Goal: Ask a question: Seek information or help from site administrators or community

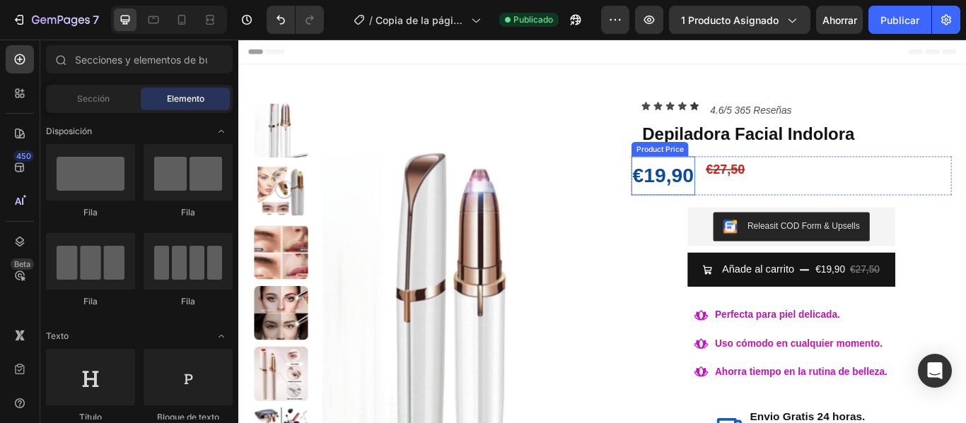
click at [710, 204] on div "€19,90" at bounding box center [733, 198] width 74 height 45
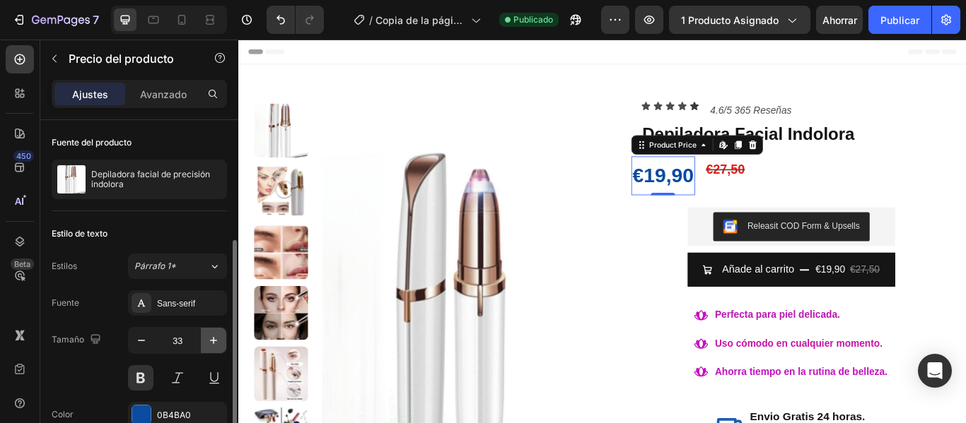
scroll to position [141, 0]
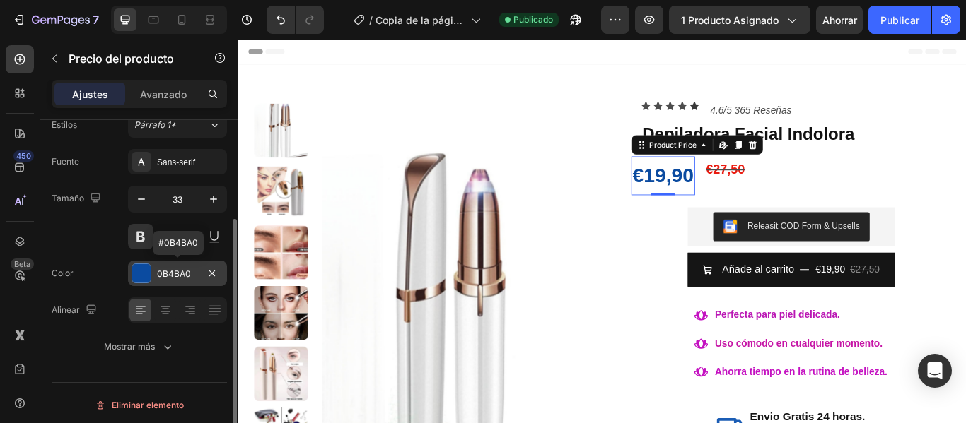
click at [142, 276] on div at bounding box center [141, 273] width 18 height 18
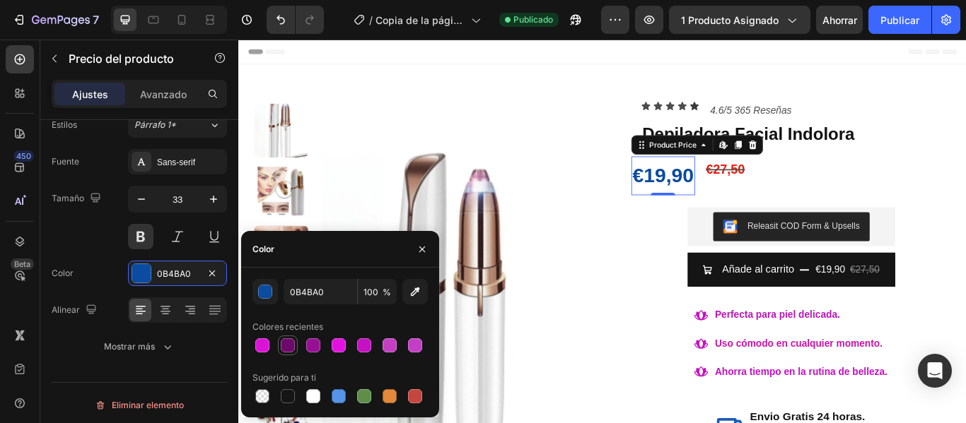
click at [286, 342] on div at bounding box center [288, 346] width 14 height 14
click at [314, 347] on div at bounding box center [313, 346] width 14 height 14
click at [339, 348] on div at bounding box center [339, 346] width 14 height 14
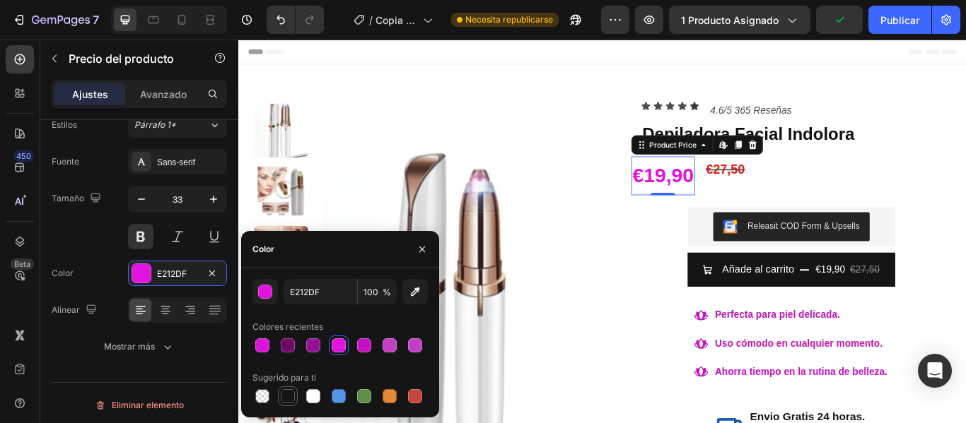
click at [288, 397] on div at bounding box center [288, 397] width 14 height 14
type input "151515"
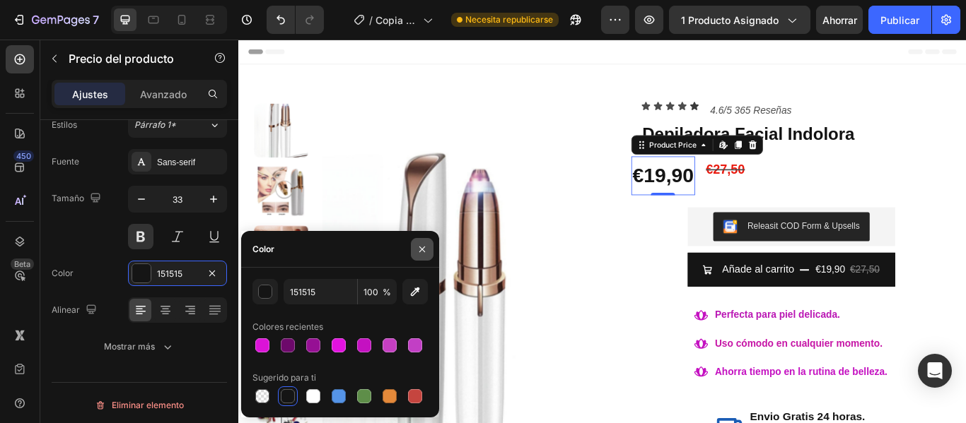
click at [421, 250] on icon "button" at bounding box center [422, 249] width 6 height 6
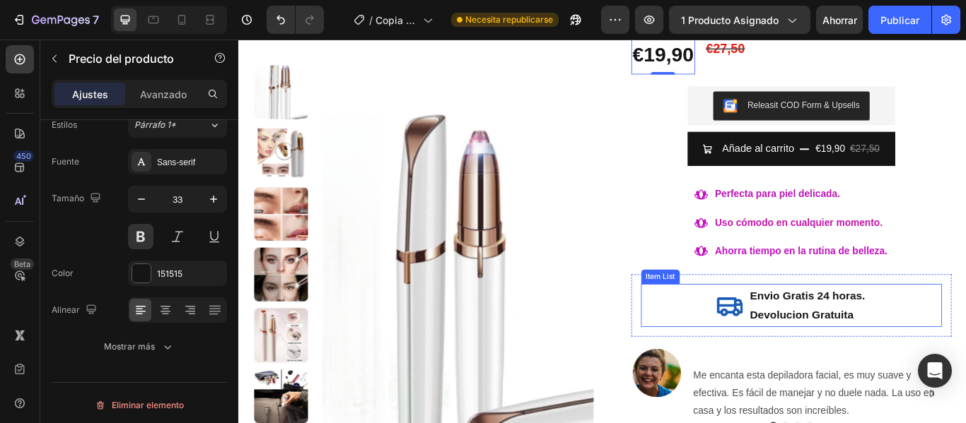
click at [800, 361] on icon at bounding box center [810, 350] width 32 height 32
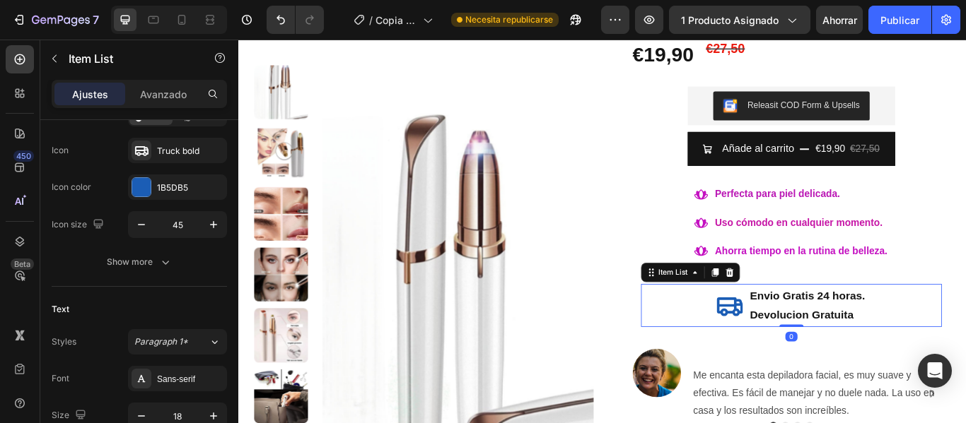
scroll to position [0, 0]
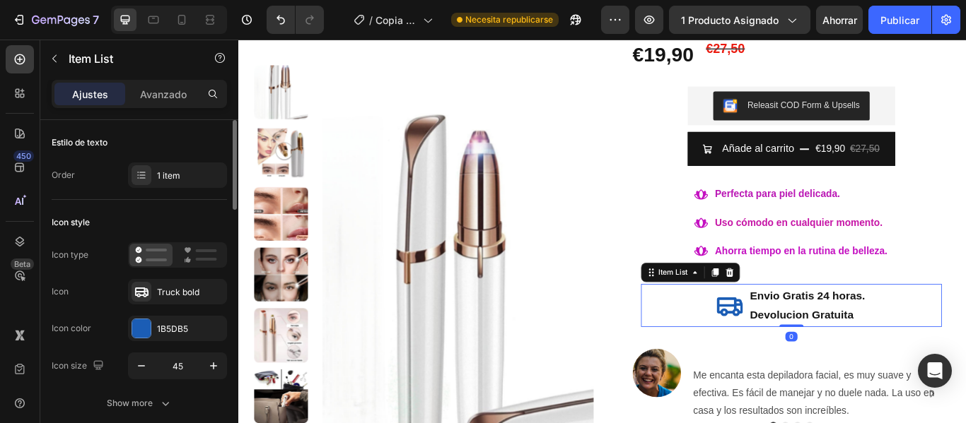
click at [802, 358] on icon at bounding box center [811, 351] width 30 height 22
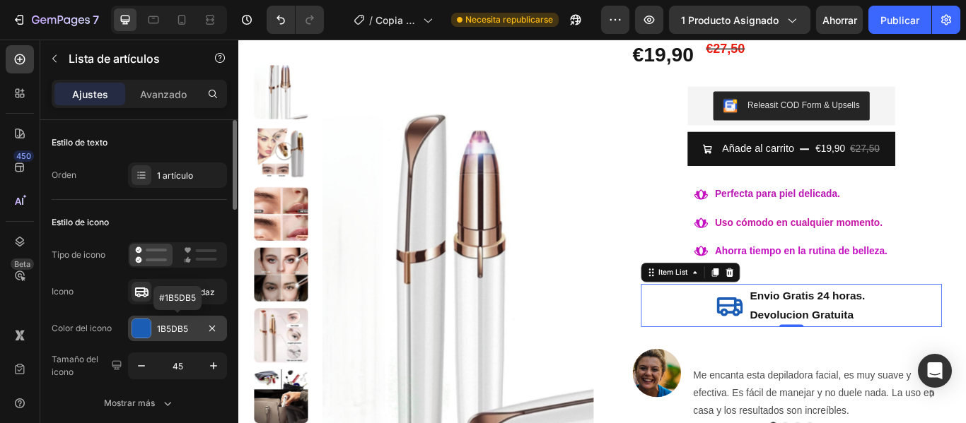
click at [138, 323] on div at bounding box center [141, 329] width 18 height 18
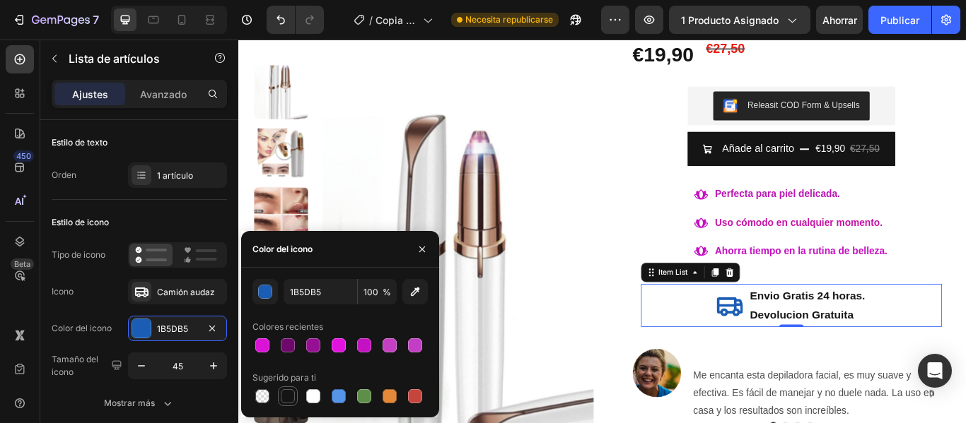
click at [282, 392] on div at bounding box center [288, 397] width 14 height 14
type input "151515"
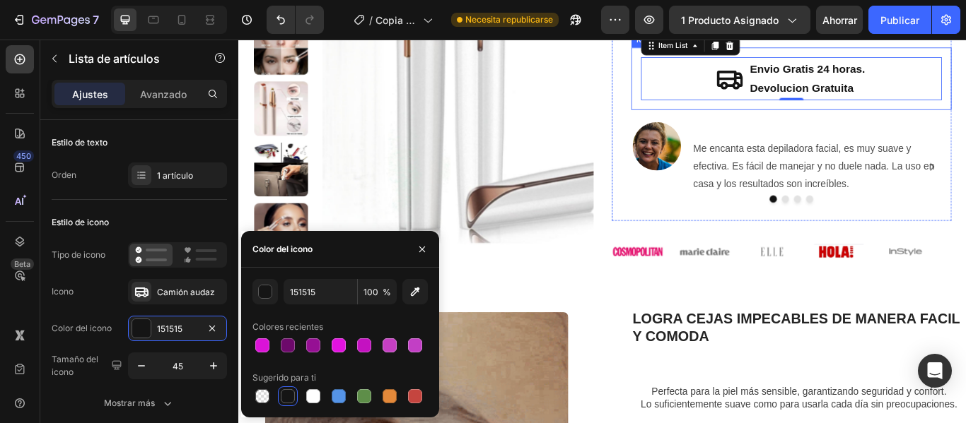
scroll to position [495, 0]
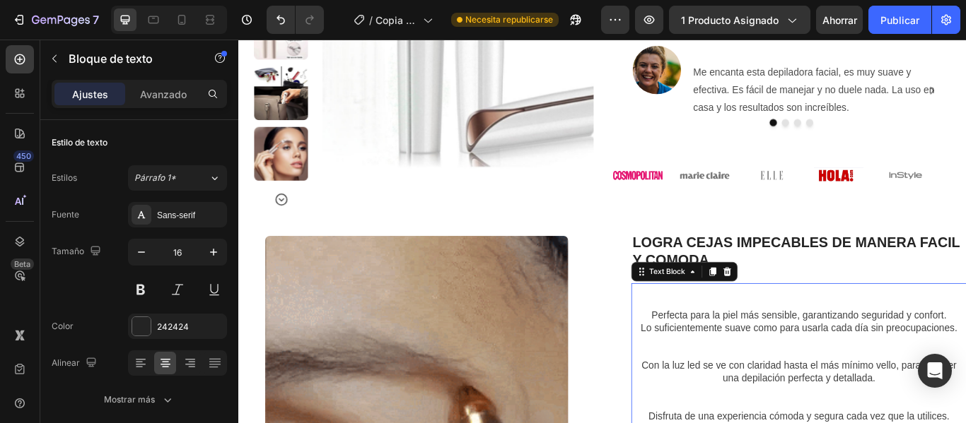
click at [713, 344] on p at bounding box center [891, 346] width 388 height 15
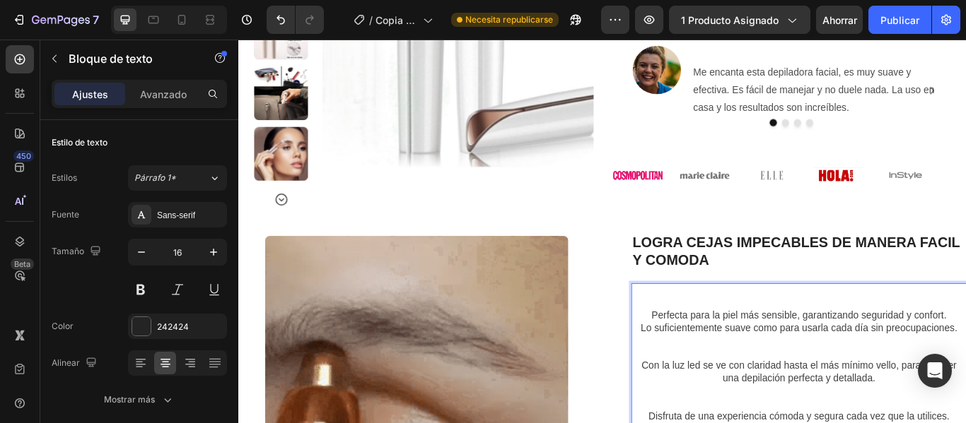
click at [719, 361] on span "Perfecta para la piel más sensible, garantizando seguridad y confort." at bounding box center [891, 361] width 344 height 12
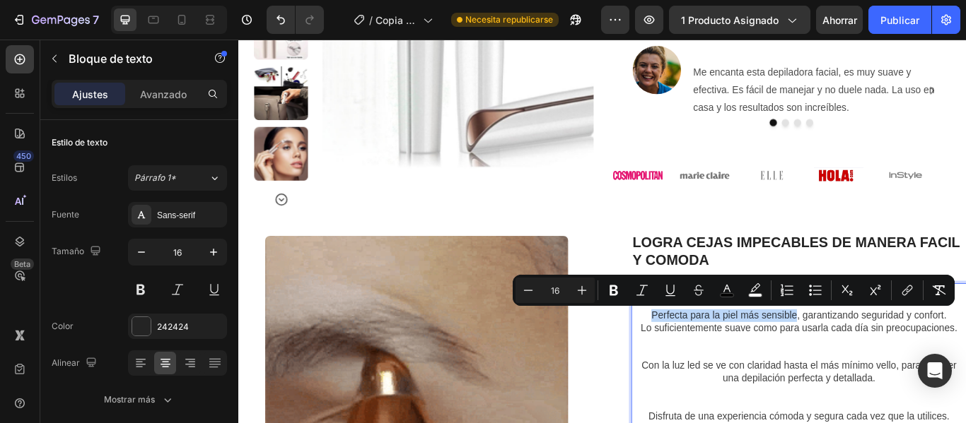
drag, startPoint x: 710, startPoint y: 363, endPoint x: 879, endPoint y: 365, distance: 169.0
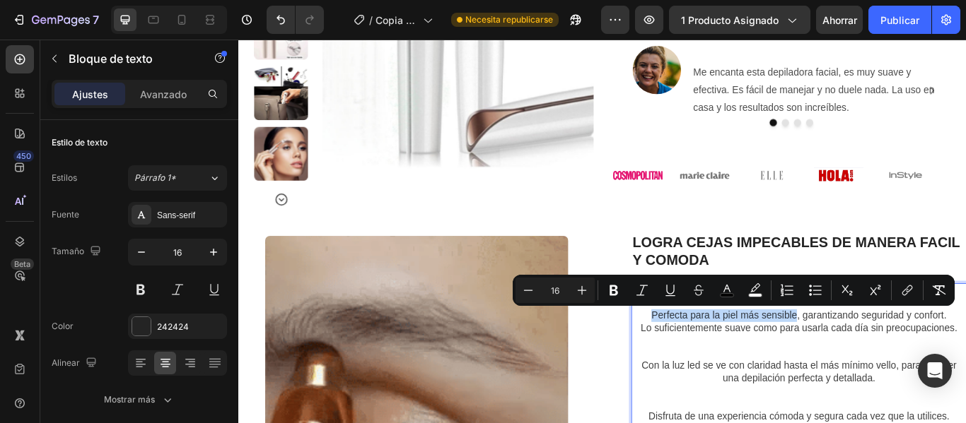
click at [879, 365] on span "Perfecta para la piel más sensible, garantizando seguridad y confort." at bounding box center [891, 361] width 344 height 12
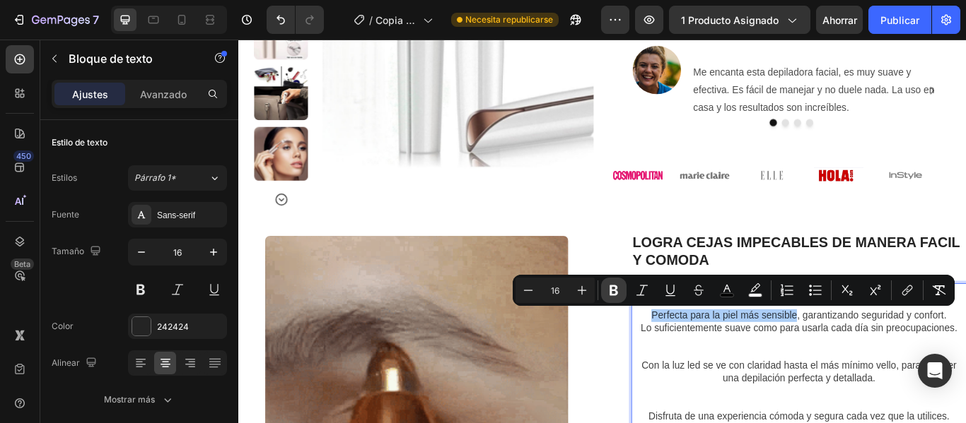
click at [611, 287] on icon "Editor contextual toolbar" at bounding box center [613, 291] width 8 height 11
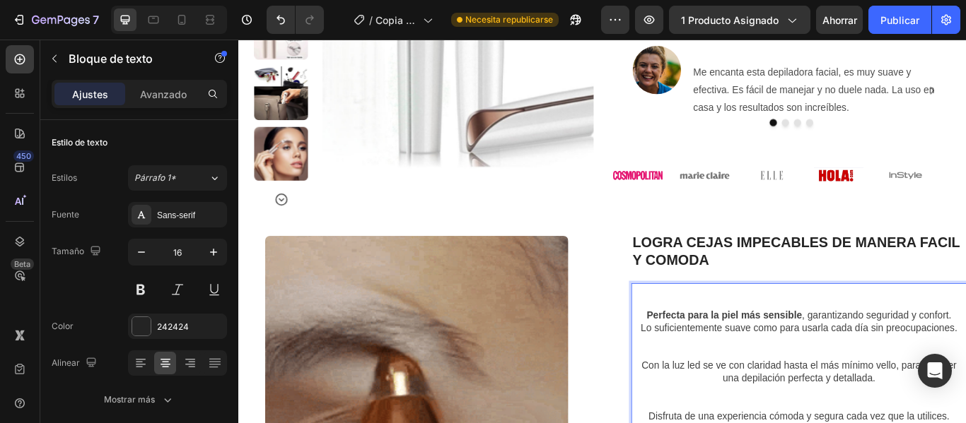
click at [722, 418] on span "Con la luz led se ve con claridad hasta el más mínimo vello, para obtener una d…" at bounding box center [891, 427] width 367 height 27
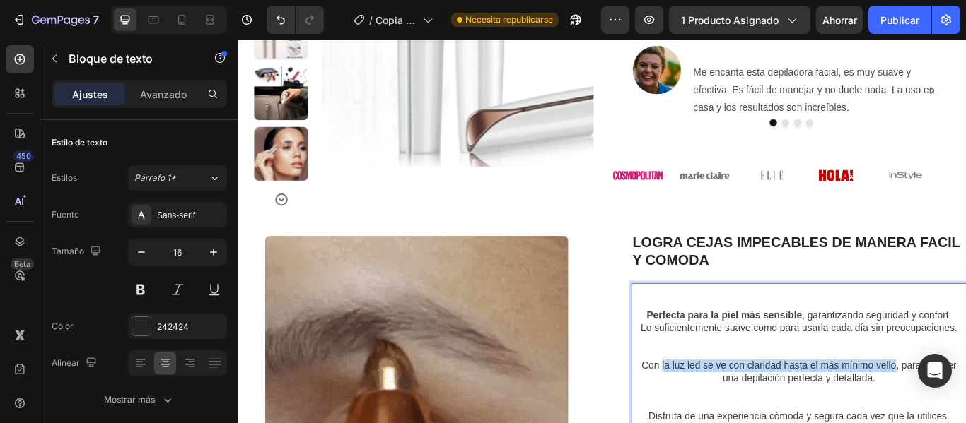
drag, startPoint x: 722, startPoint y: 418, endPoint x: 997, endPoint y: 417, distance: 275.0
click at [965, 417] on span "Con la luz led se ve con claridad hasta el más mínimo vello, para obtener una d…" at bounding box center [891, 427] width 367 height 27
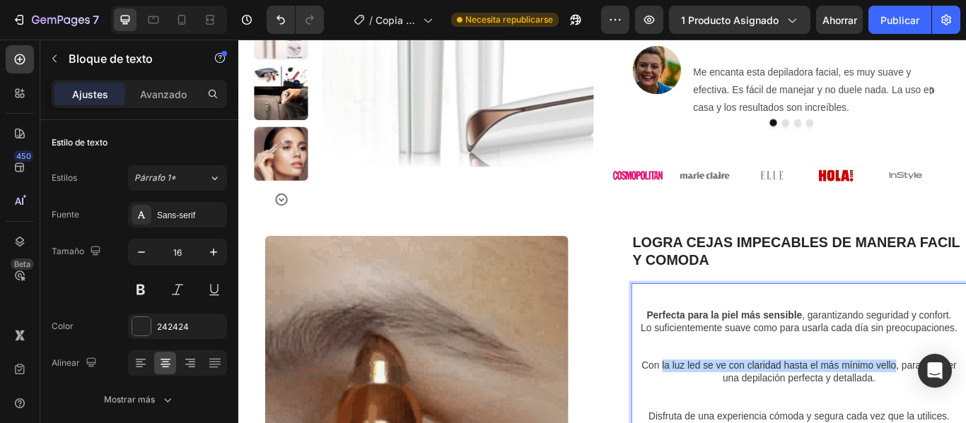
click at [965, 418] on span "Con la luz led se ve con claridad hasta el más mínimo vello, para obtener una d…" at bounding box center [891, 427] width 367 height 27
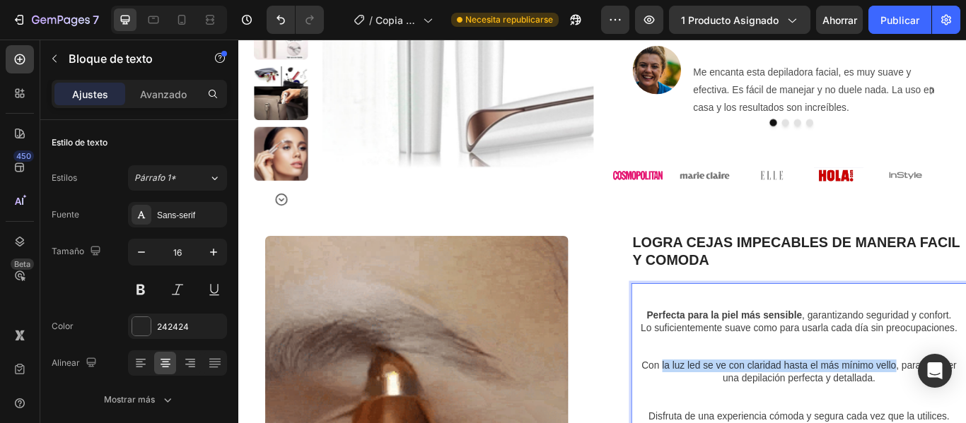
drag, startPoint x: 722, startPoint y: 418, endPoint x: 995, endPoint y: 417, distance: 273.6
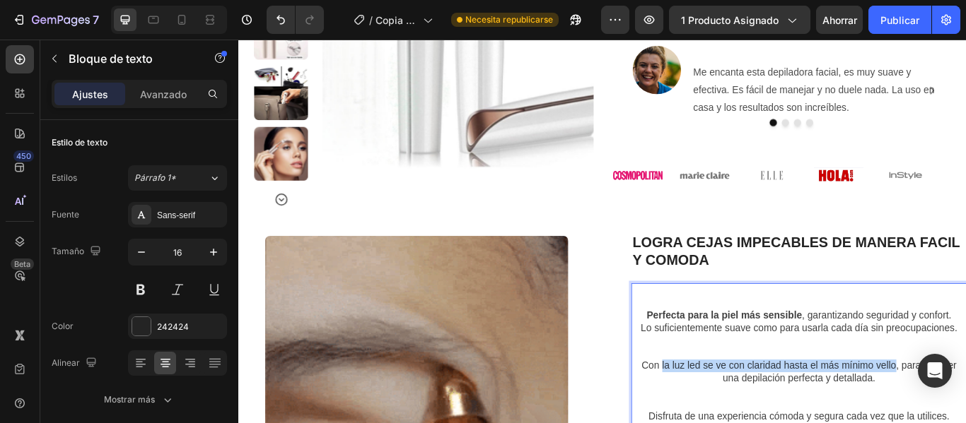
click at [965, 417] on span "Con la luz led se ve con claridad hasta el más mínimo vello, para obtener una d…" at bounding box center [891, 427] width 367 height 27
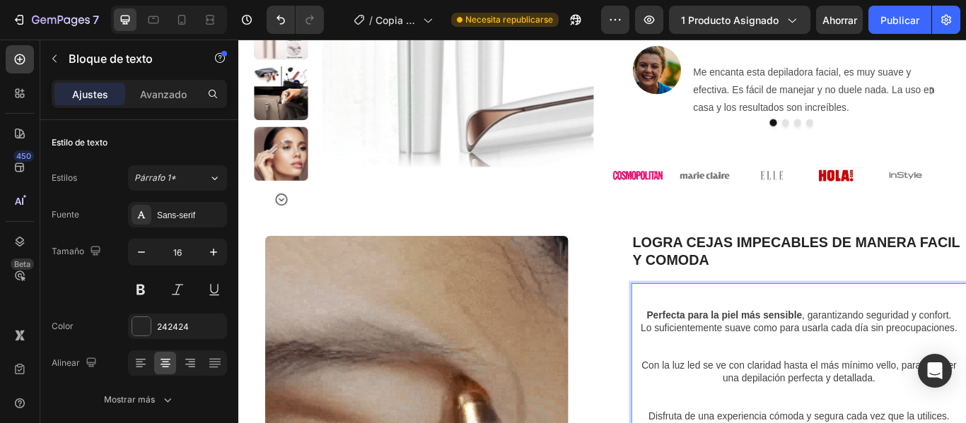
drag, startPoint x: 993, startPoint y: 415, endPoint x: 995, endPoint y: 435, distance: 20.7
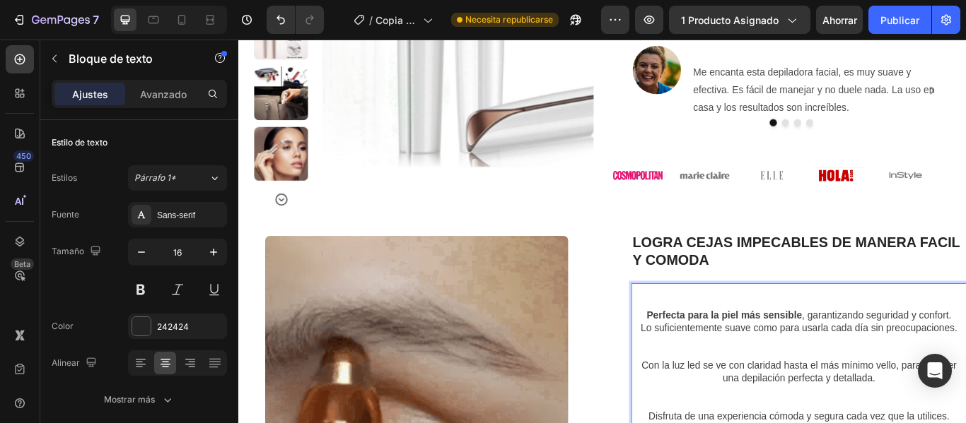
click at [965, 423] on p "Con la luz led se ve con claridad hasta el más mínimo vello, para obtener una d…" at bounding box center [891, 428] width 388 height 30
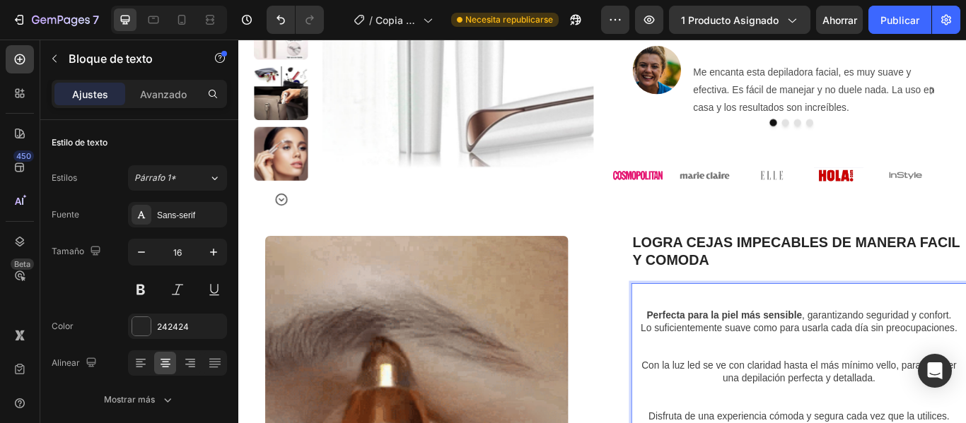
click at [722, 420] on span "Con la luz led se ve con claridad hasta el más mínimo vello, para obtener una d…" at bounding box center [891, 427] width 367 height 27
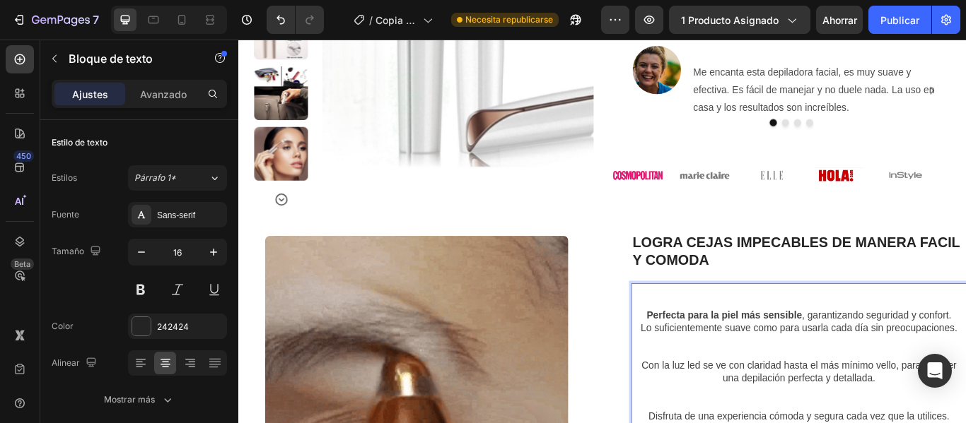
click at [722, 420] on span "Con la luz led se ve con claridad hasta el más mínimo vello, para obtener una d…" at bounding box center [891, 427] width 367 height 27
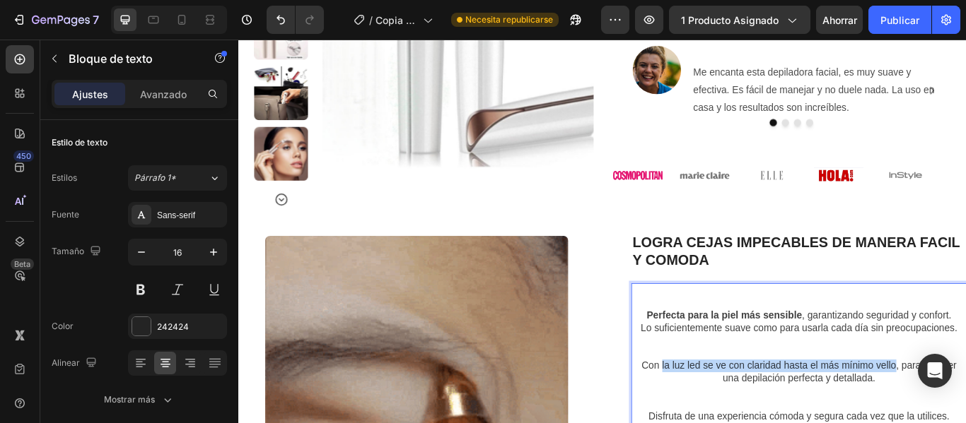
drag, startPoint x: 722, startPoint y: 420, endPoint x: 993, endPoint y: 418, distance: 270.8
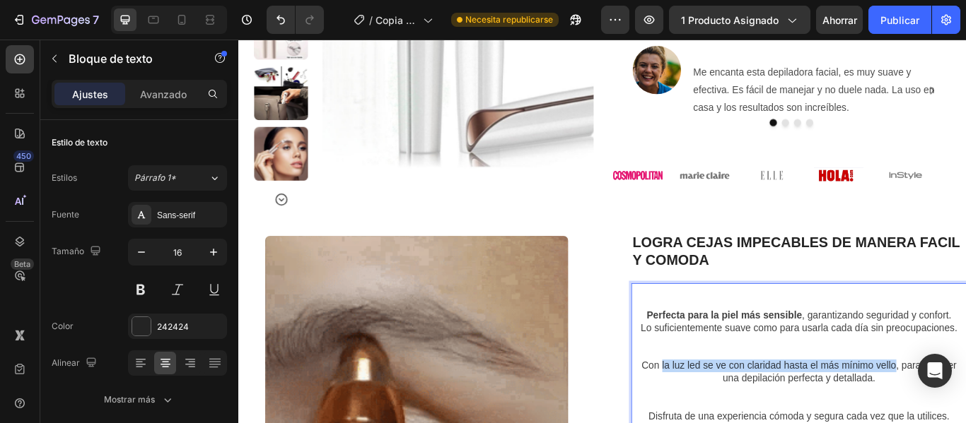
click at [965, 418] on span "Con la luz led se ve con claridad hasta el más mínimo vello, para obtener una d…" at bounding box center [891, 427] width 367 height 27
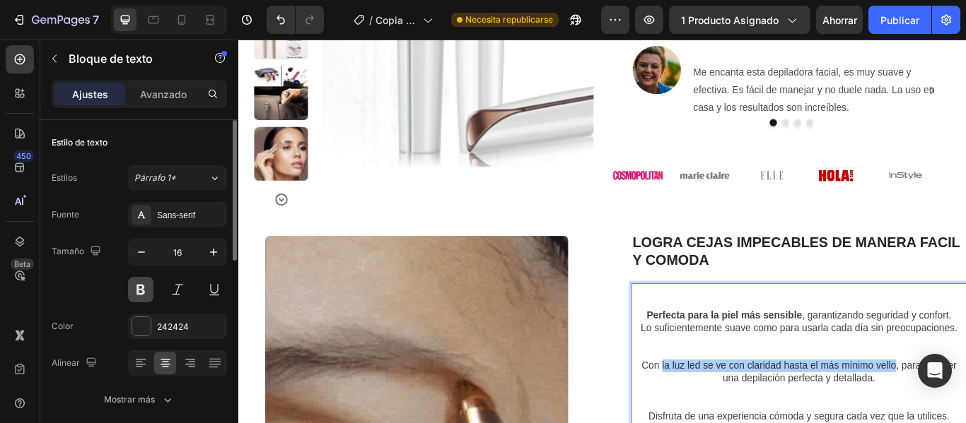
click at [137, 289] on button at bounding box center [140, 289] width 25 height 25
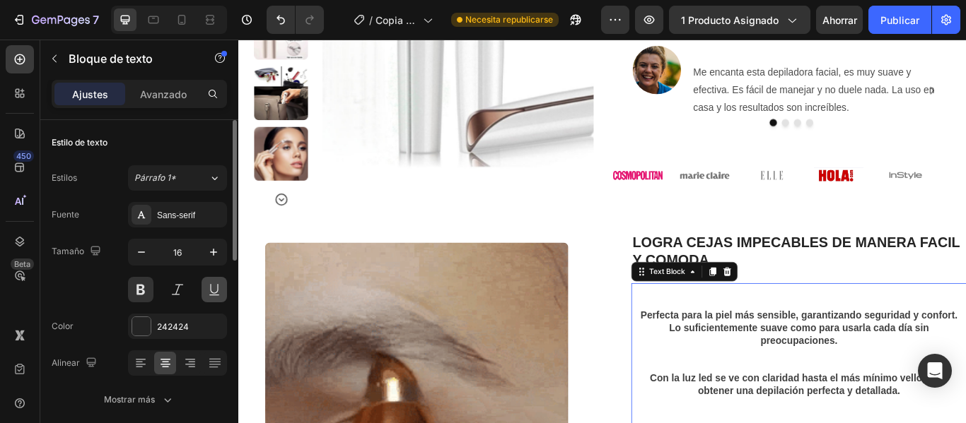
click at [211, 290] on button at bounding box center [213, 289] width 25 height 25
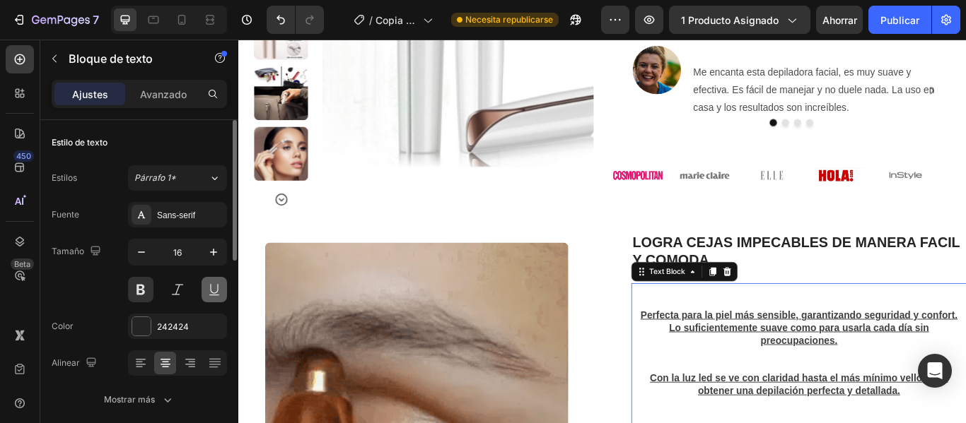
click at [215, 286] on button at bounding box center [213, 289] width 25 height 25
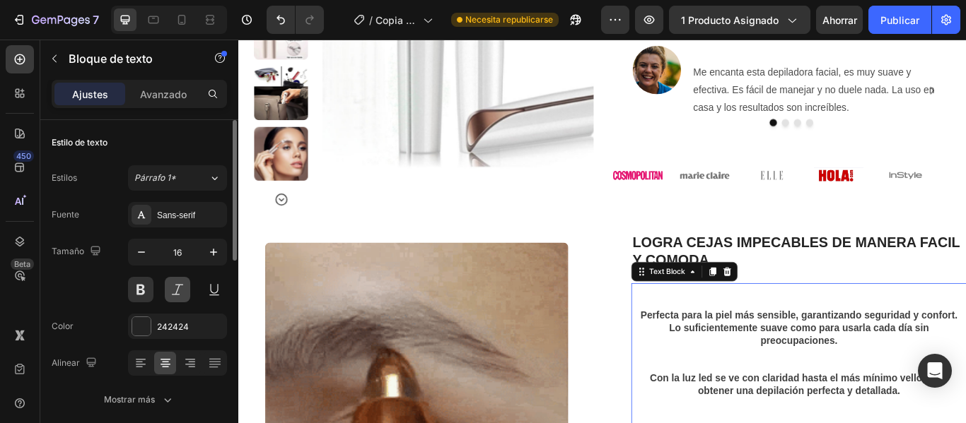
click at [173, 287] on button at bounding box center [177, 289] width 25 height 25
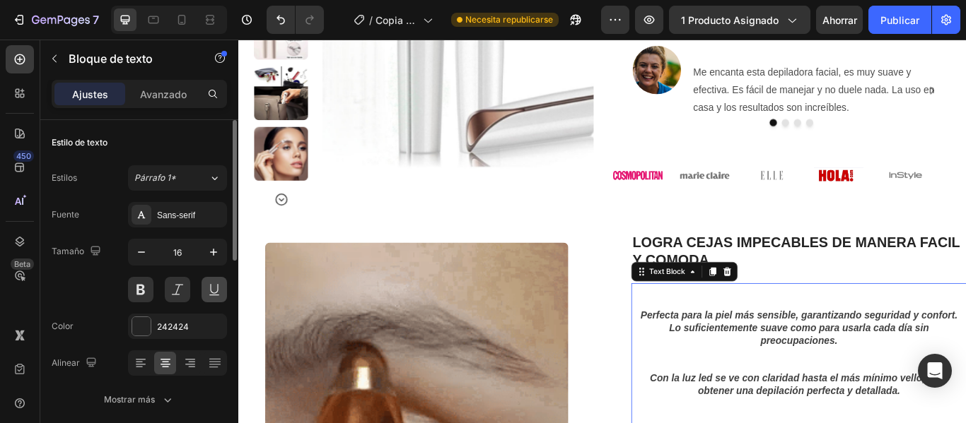
click at [215, 287] on button at bounding box center [213, 289] width 25 height 25
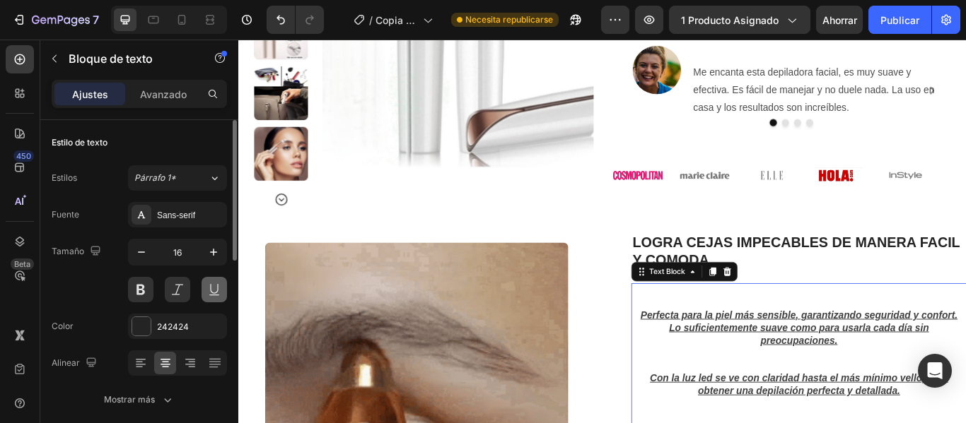
click at [215, 286] on button at bounding box center [213, 289] width 25 height 25
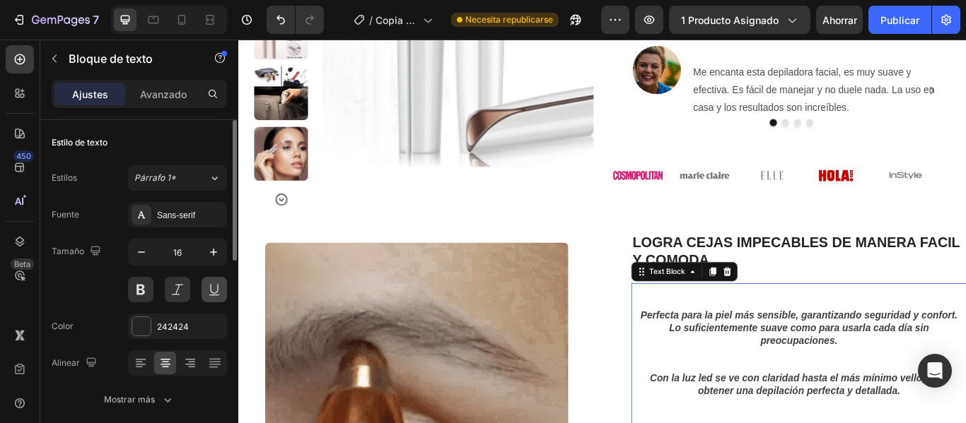
click at [213, 293] on button at bounding box center [213, 289] width 25 height 25
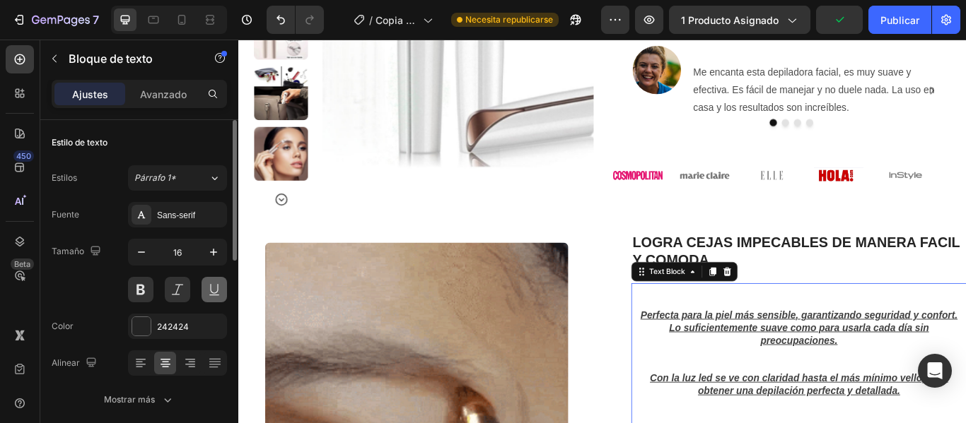
click at [213, 293] on button at bounding box center [213, 289] width 25 height 25
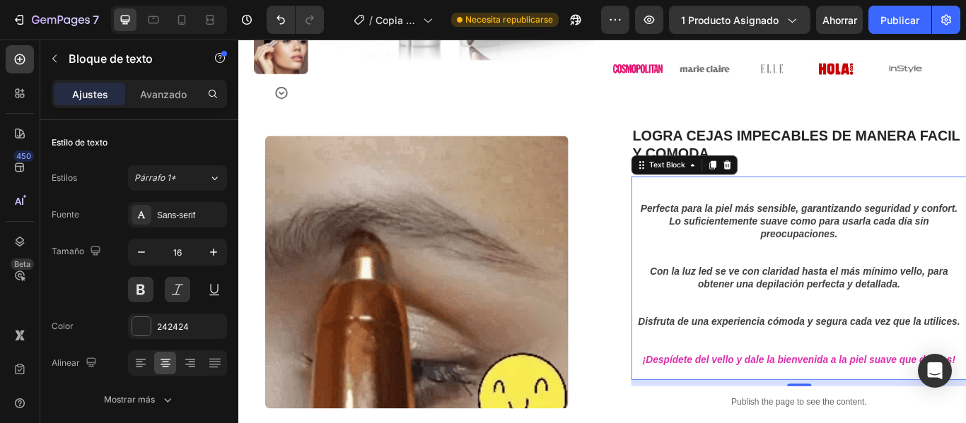
scroll to position [636, 0]
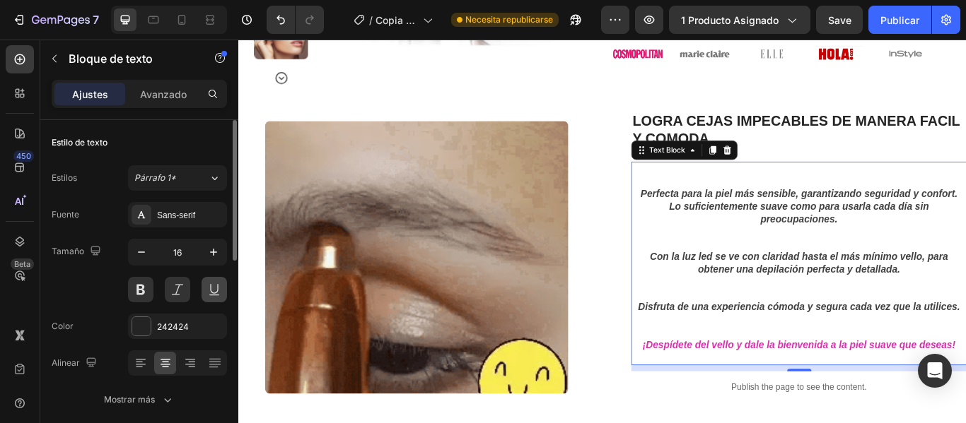
click at [213, 286] on button at bounding box center [213, 289] width 25 height 25
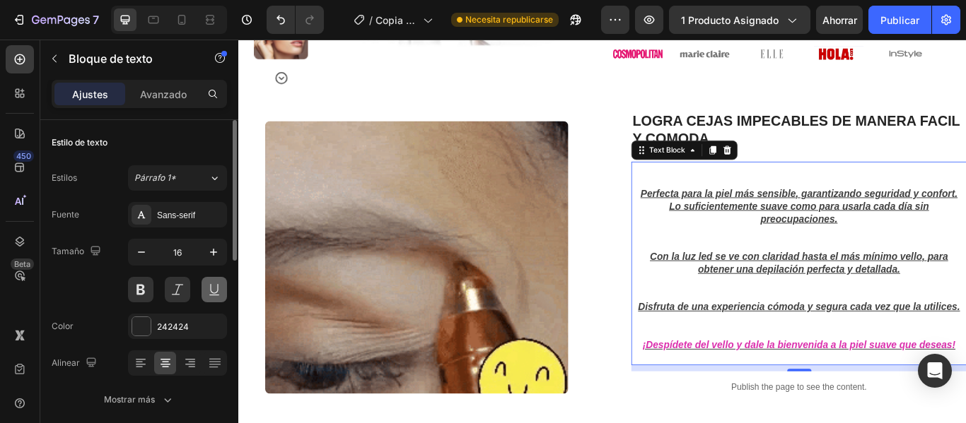
click at [215, 285] on button at bounding box center [213, 289] width 25 height 25
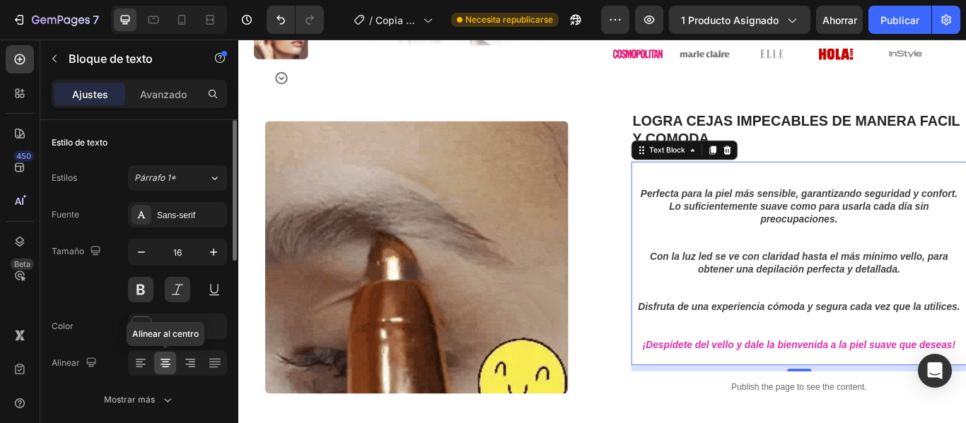
click at [163, 365] on icon at bounding box center [165, 363] width 14 height 14
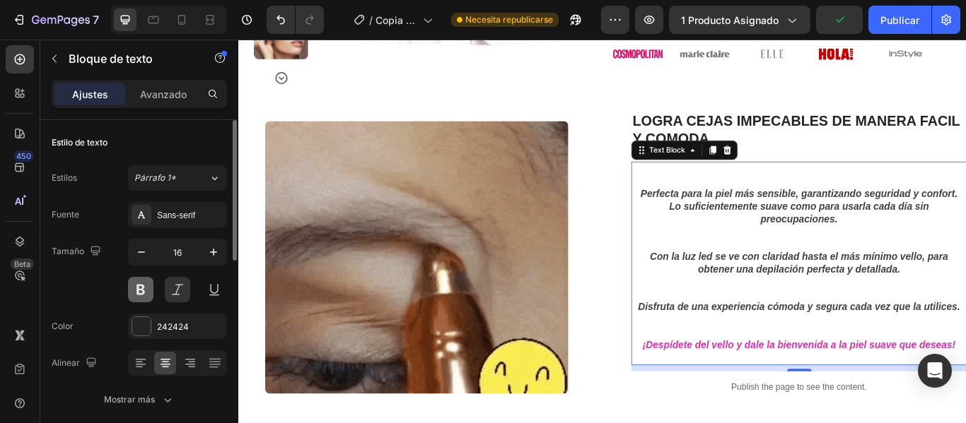
click at [145, 294] on button at bounding box center [140, 289] width 25 height 25
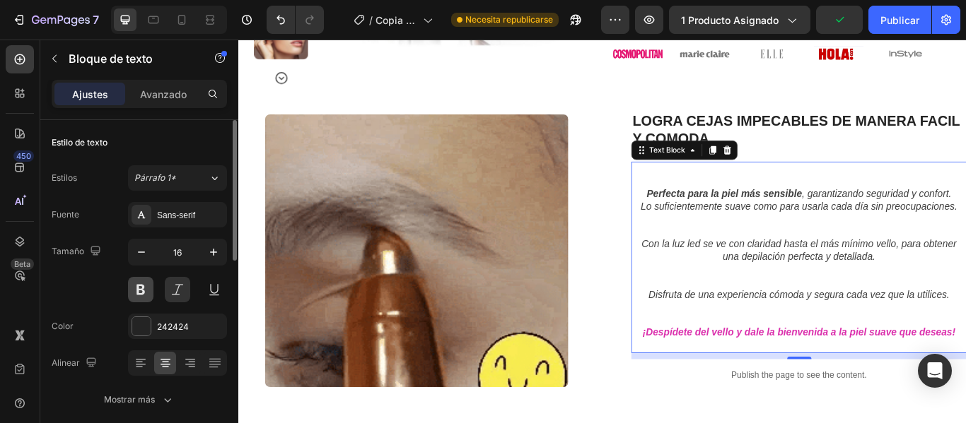
click at [153, 296] on div at bounding box center [177, 289] width 99 height 25
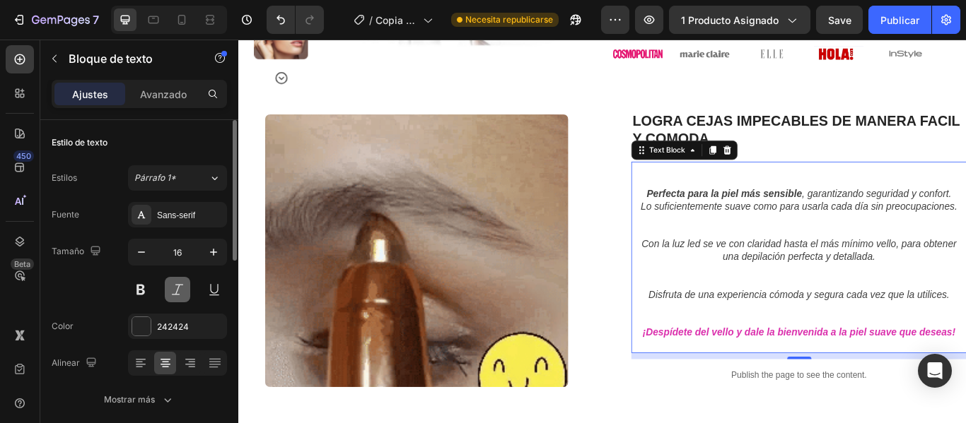
click at [169, 297] on button at bounding box center [177, 289] width 25 height 25
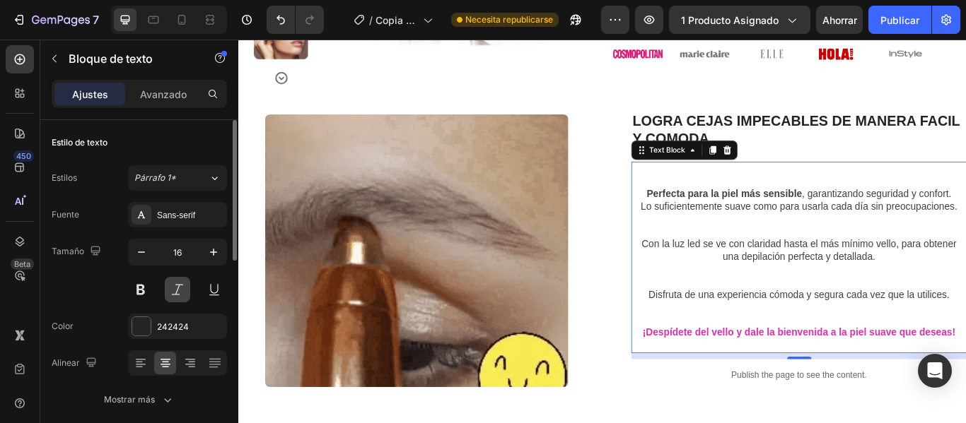
click at [170, 298] on button at bounding box center [177, 289] width 25 height 25
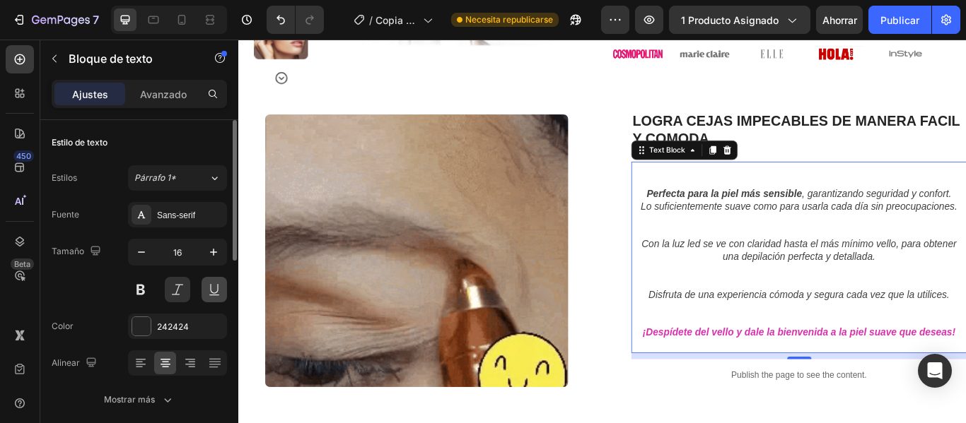
click at [212, 289] on button at bounding box center [213, 289] width 25 height 25
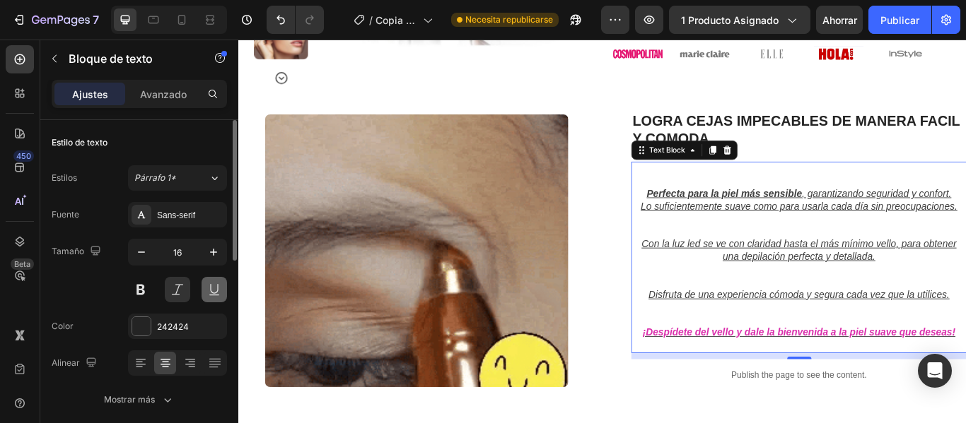
click at [212, 289] on button at bounding box center [213, 289] width 25 height 25
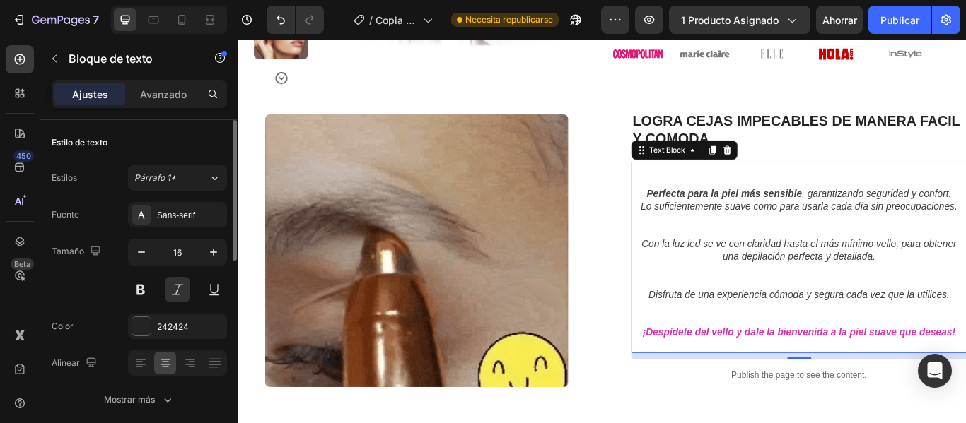
click at [200, 307] on div "Fuente Sans-serif Tamaño 16 Color 242424 Alinear Mostrar más" at bounding box center [139, 307] width 175 height 211
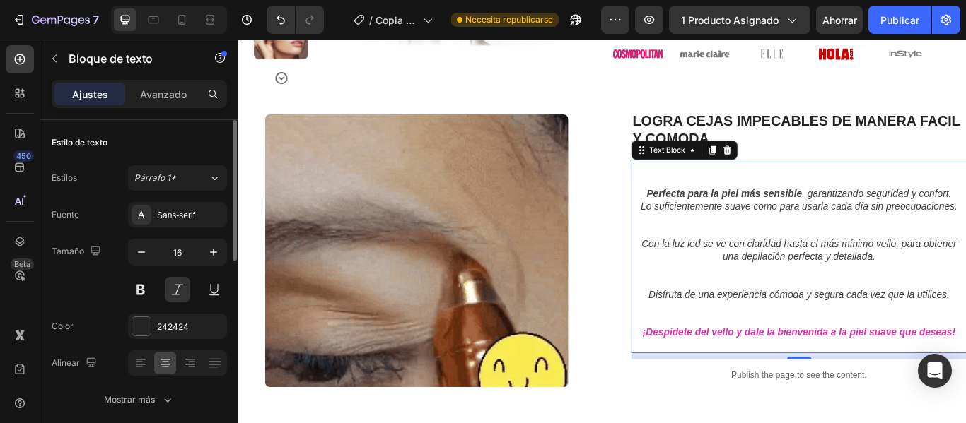
click at [197, 305] on div "Fuente Sans-serif Tamaño 16 Color 242424 Alinear Mostrar más" at bounding box center [139, 307] width 175 height 211
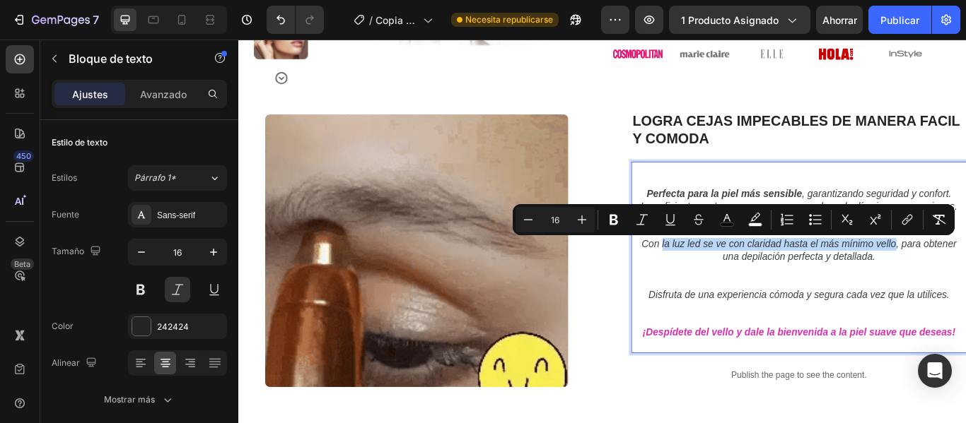
drag, startPoint x: 722, startPoint y: 276, endPoint x: 997, endPoint y: 274, distance: 275.0
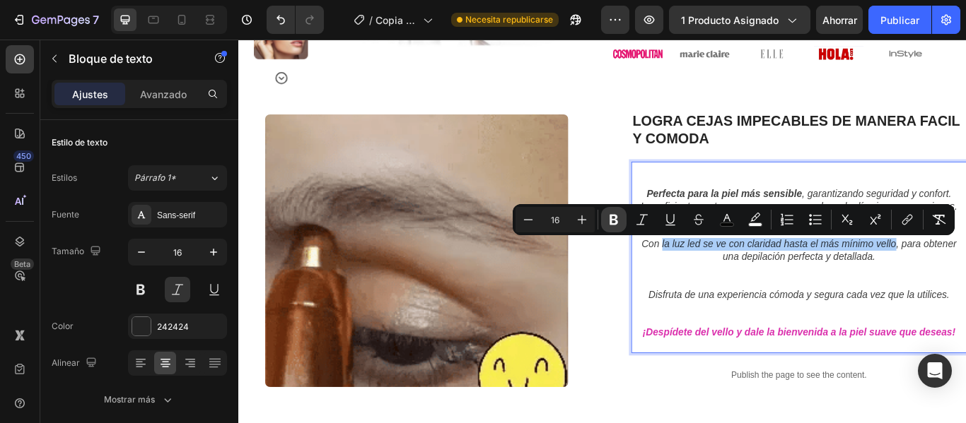
click at [607, 225] on icon "Editor contextual toolbar" at bounding box center [614, 220] width 14 height 14
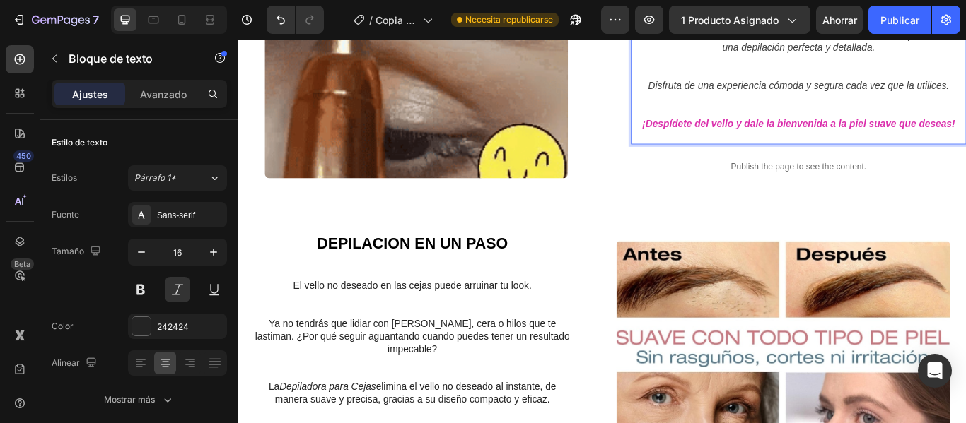
scroll to position [919, 0]
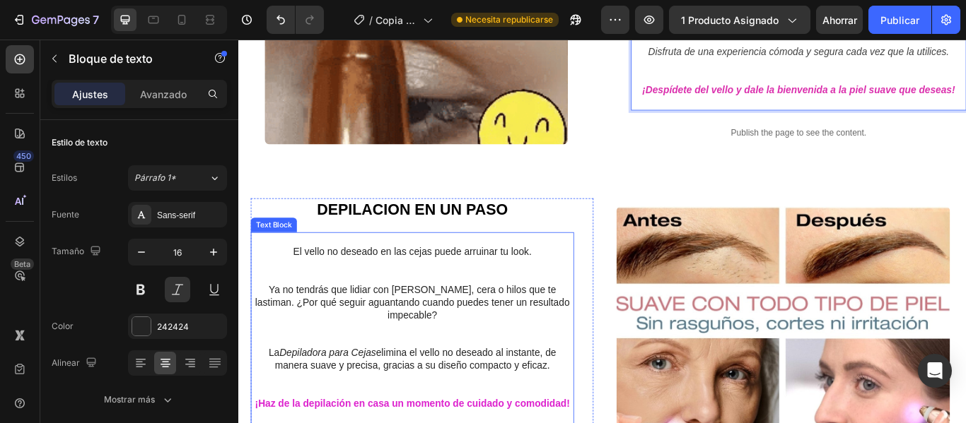
click at [591, 384] on p at bounding box center [441, 391] width 374 height 15
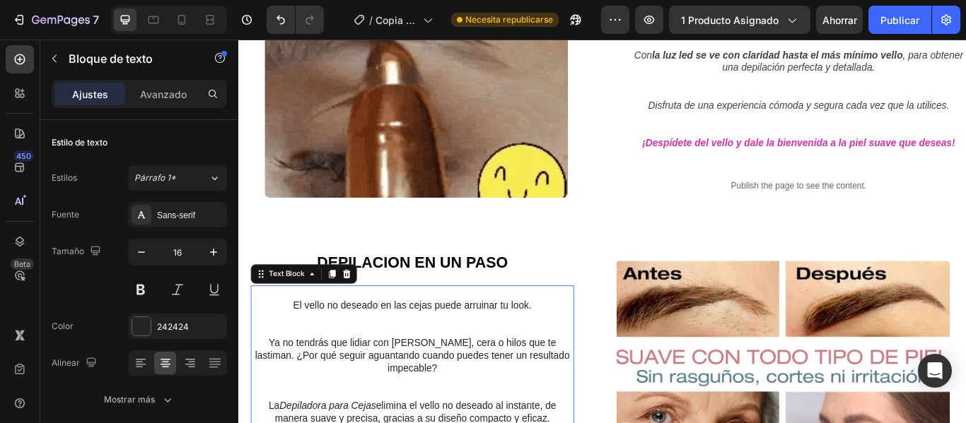
scroll to position [707, 0]
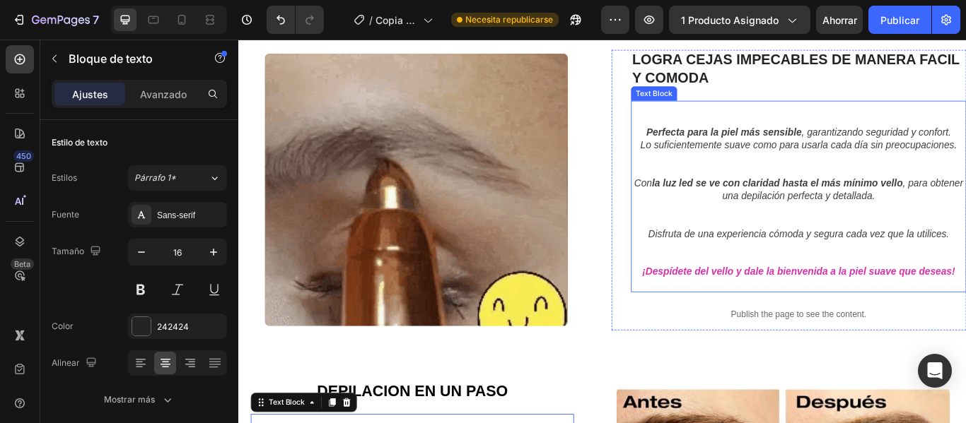
click at [727, 281] on p "Rich Text Editor. Editing area: main" at bounding box center [891, 281] width 388 height 15
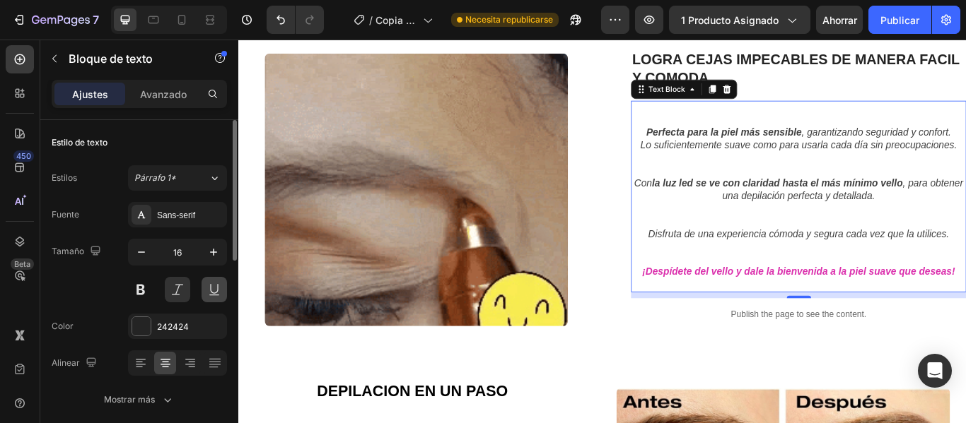
click at [216, 284] on button at bounding box center [213, 289] width 25 height 25
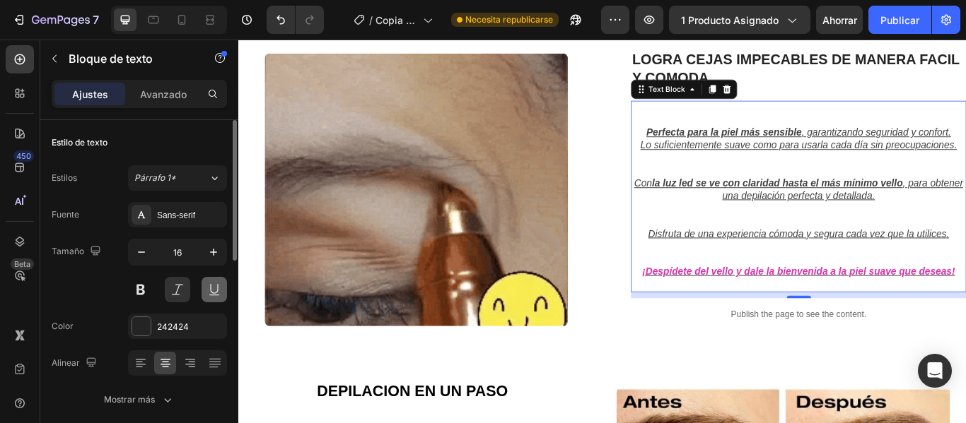
click at [217, 284] on button at bounding box center [213, 289] width 25 height 25
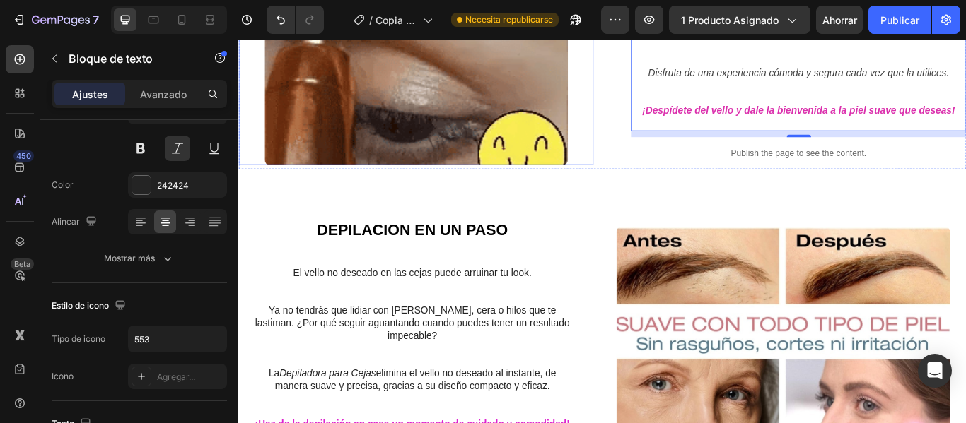
scroll to position [919, 0]
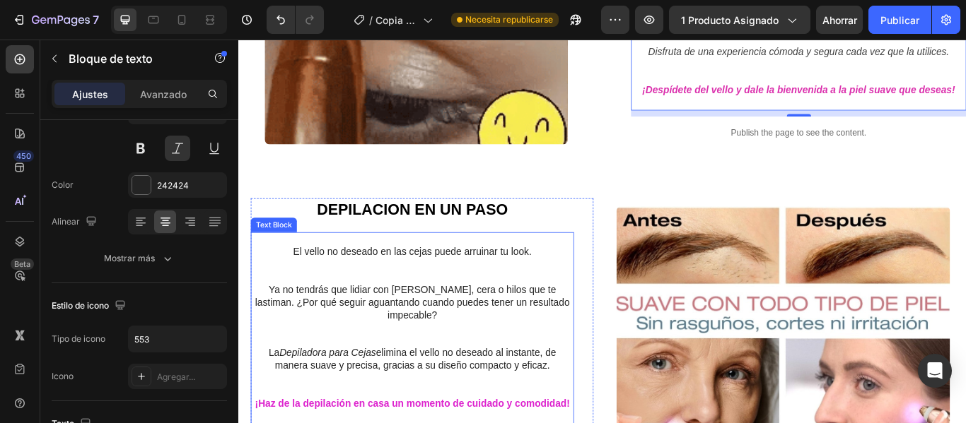
click at [341, 402] on p "La Depiladora para [PERSON_NAME] elimina el vello no deseado al instante, de ma…" at bounding box center [441, 413] width 374 height 30
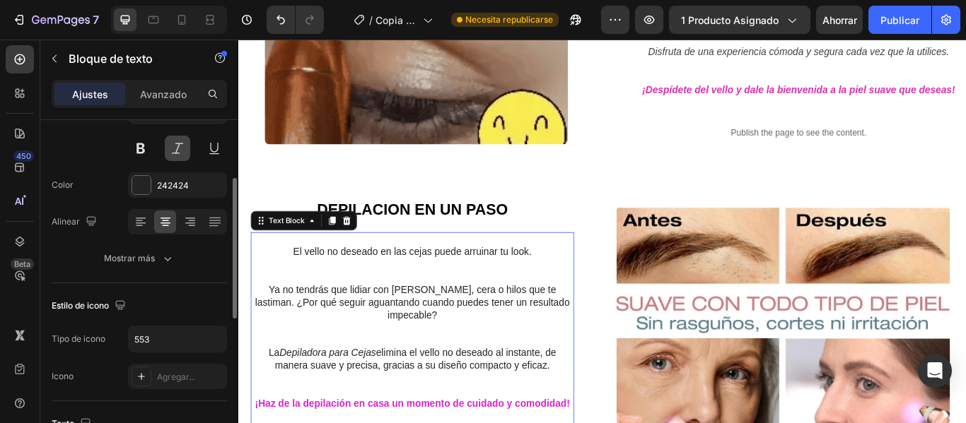
click at [172, 148] on button at bounding box center [177, 148] width 25 height 25
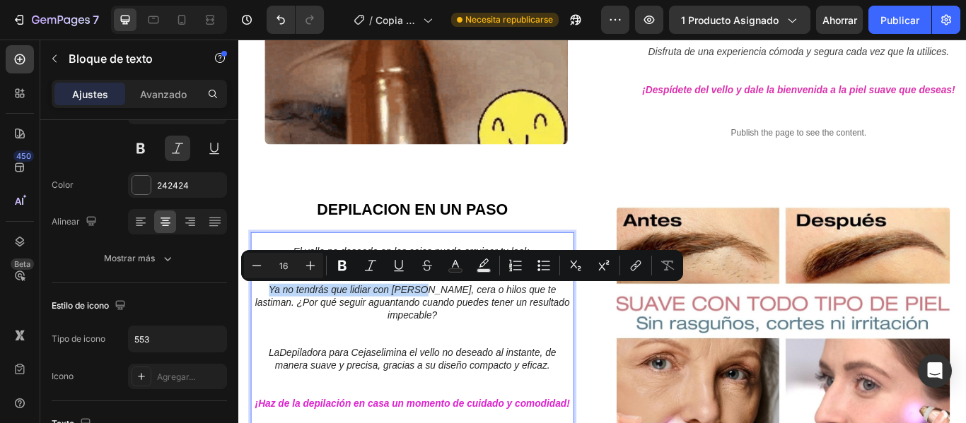
drag, startPoint x: 262, startPoint y: 331, endPoint x: 439, endPoint y: 329, distance: 177.4
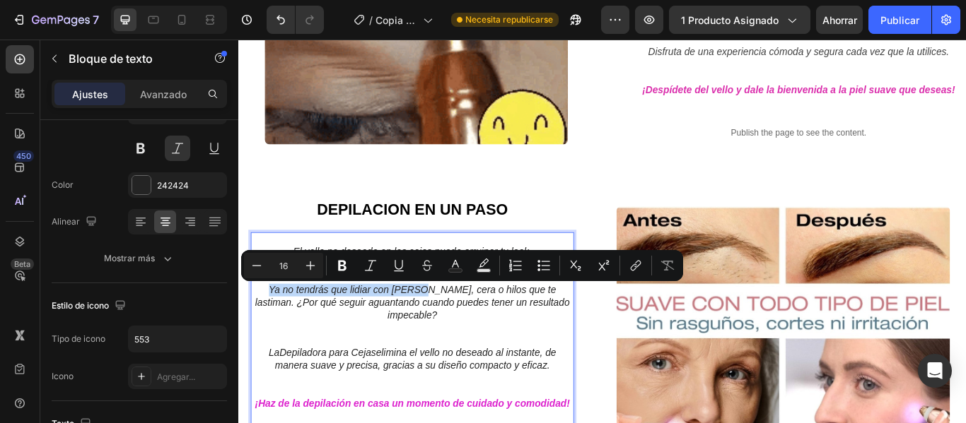
click at [439, 329] on p "Ya no tendrás que lidiar con [PERSON_NAME], cera o hilos que te lastiman. ¿Por …" at bounding box center [441, 346] width 374 height 44
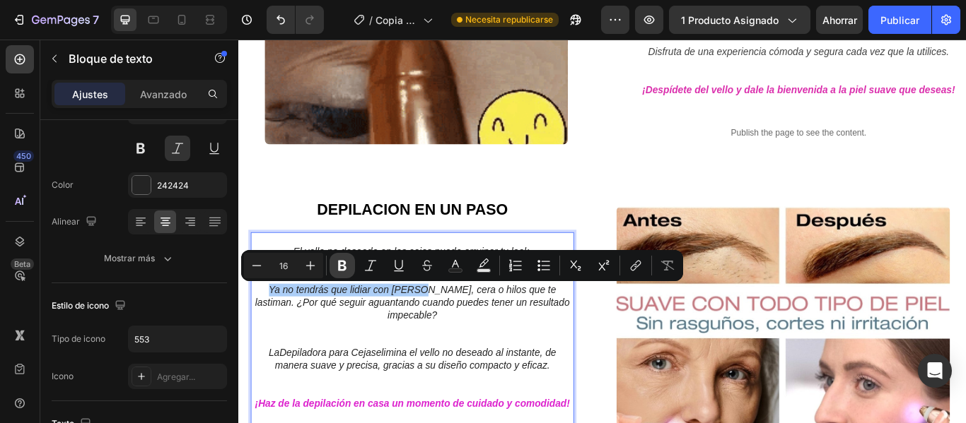
click at [341, 260] on icon "Barra de herramientas contextual del editor" at bounding box center [342, 266] width 14 height 14
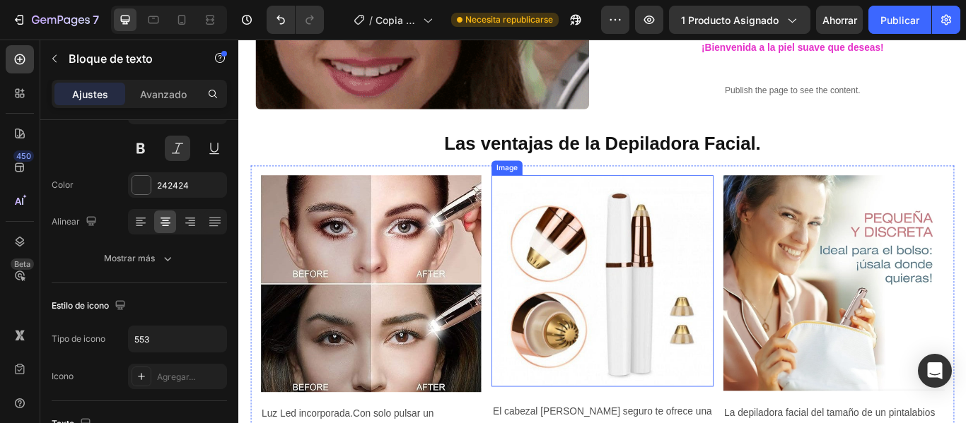
scroll to position [1979, 0]
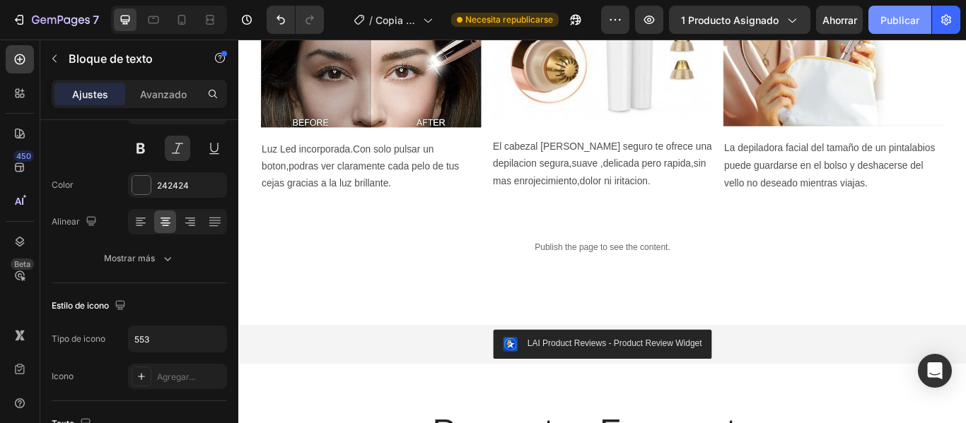
click at [899, 17] on font "Publicar" at bounding box center [899, 20] width 39 height 12
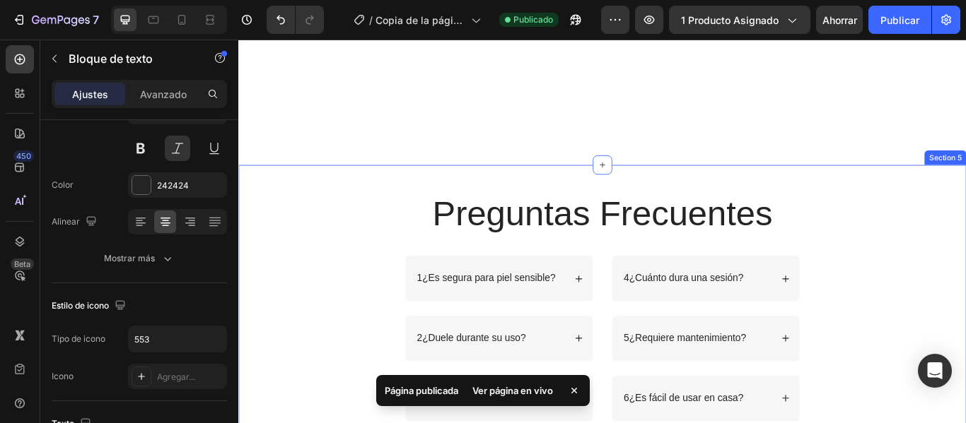
scroll to position [2404, 0]
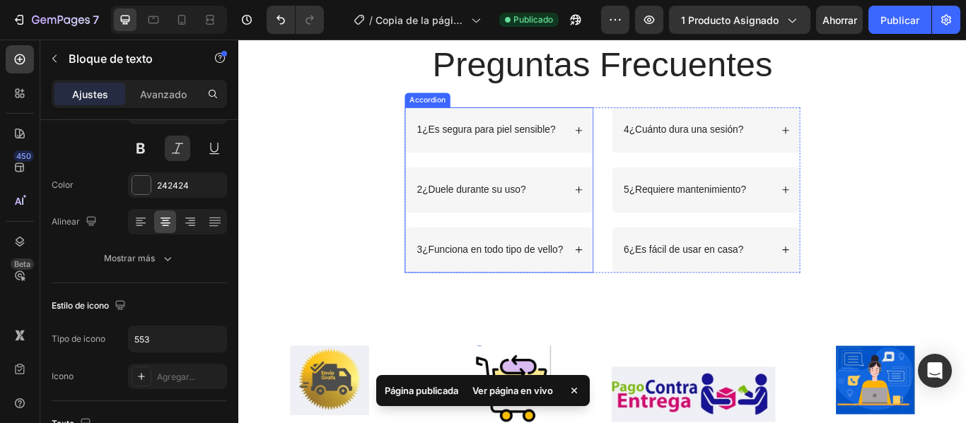
click at [631, 146] on icon at bounding box center [635, 146] width 10 height 10
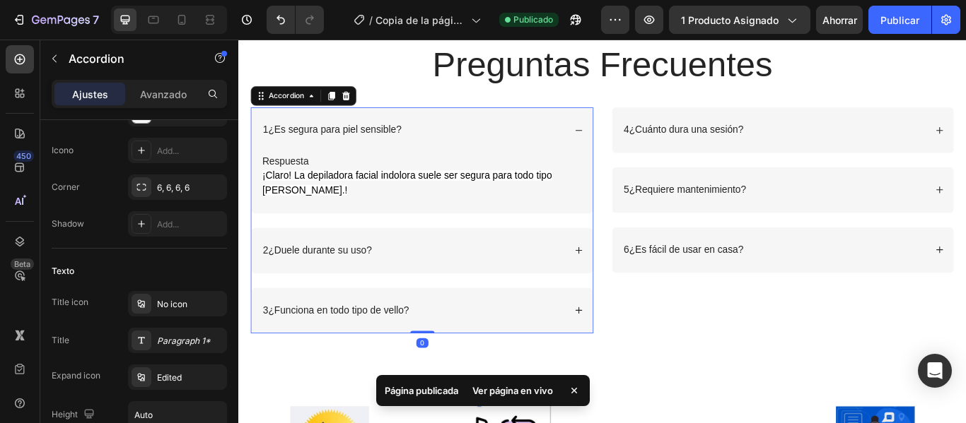
scroll to position [0, 0]
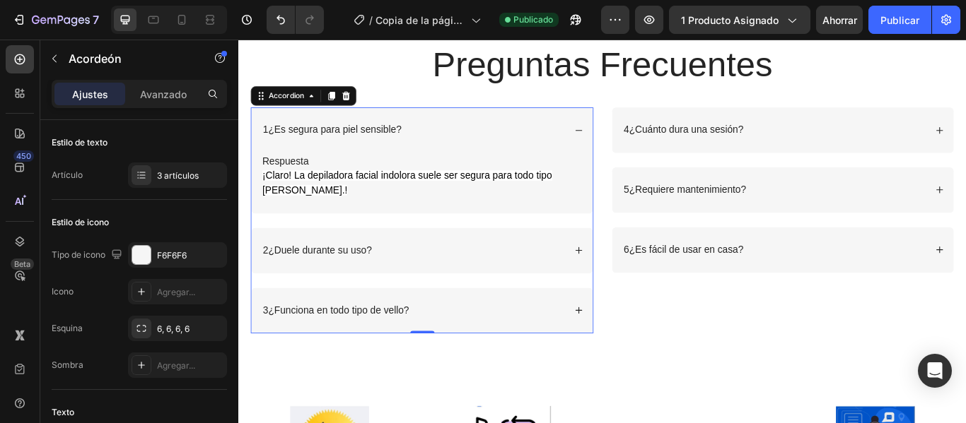
click at [271, 144] on p "1¿Es segura para piel sensible?" at bounding box center [348, 145] width 162 height 15
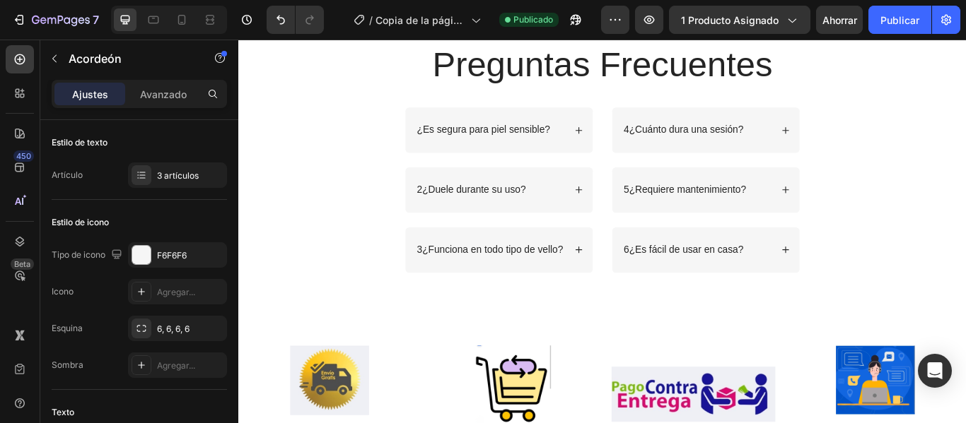
click at [630, 147] on icon at bounding box center [635, 146] width 10 height 10
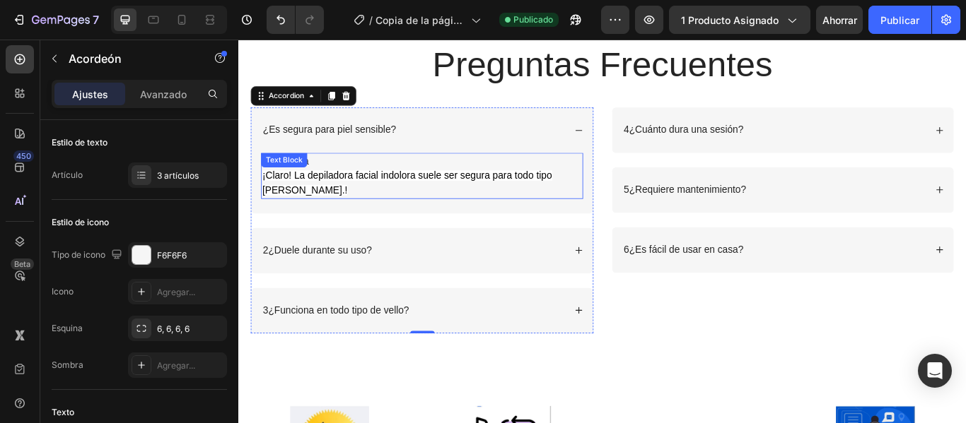
click at [318, 180] on div "Respuesta ¡Claro! La depiladora facial indolora suele ser segura para todo tipo…" at bounding box center [451, 199] width 375 height 54
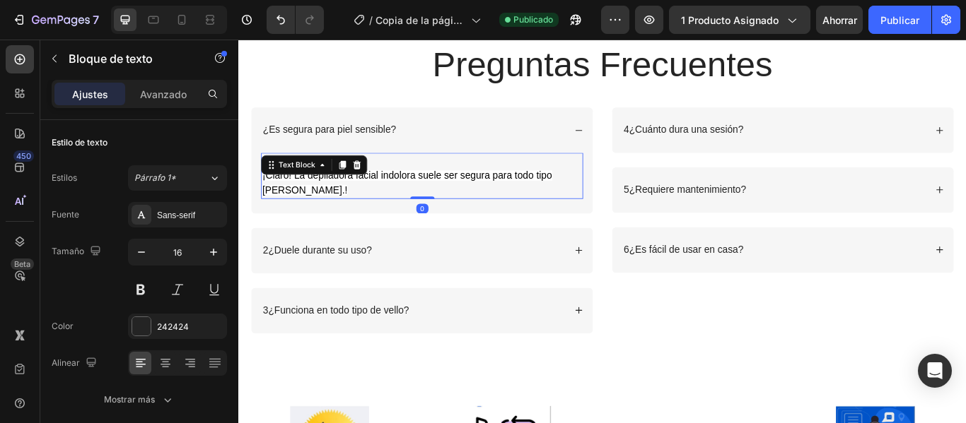
click at [413, 185] on p "Respuesta" at bounding box center [452, 181] width 373 height 17
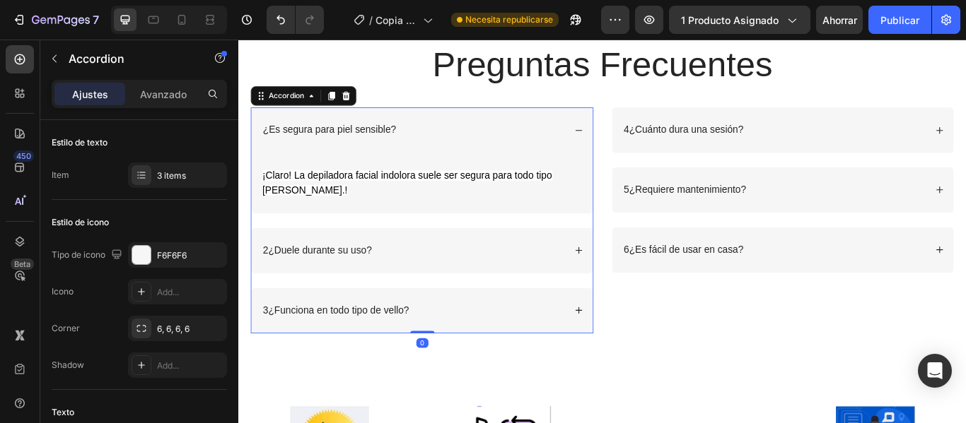
click at [271, 286] on p "2¿Duele durante su uso?" at bounding box center [330, 286] width 127 height 15
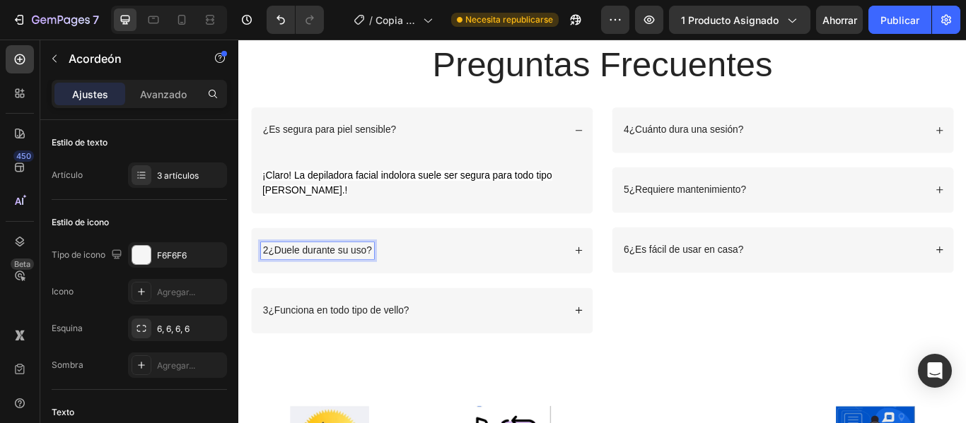
click at [274, 286] on p "2¿Duele durante su uso?" at bounding box center [330, 286] width 127 height 15
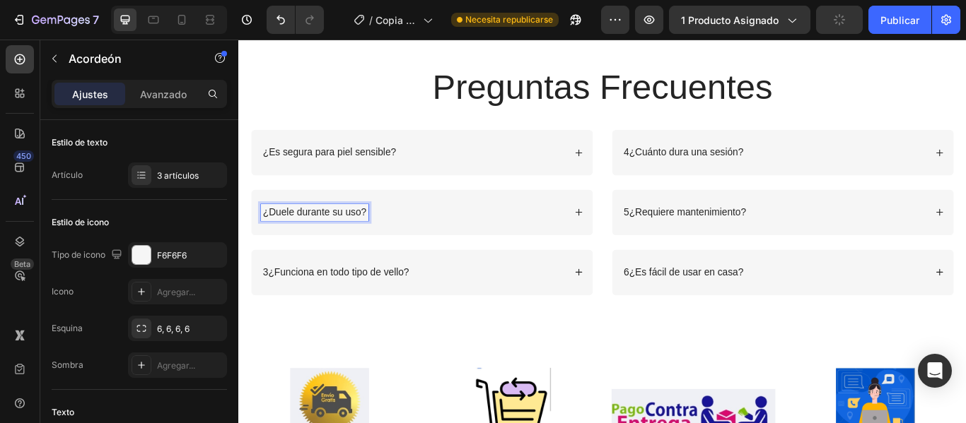
scroll to position [2333, 0]
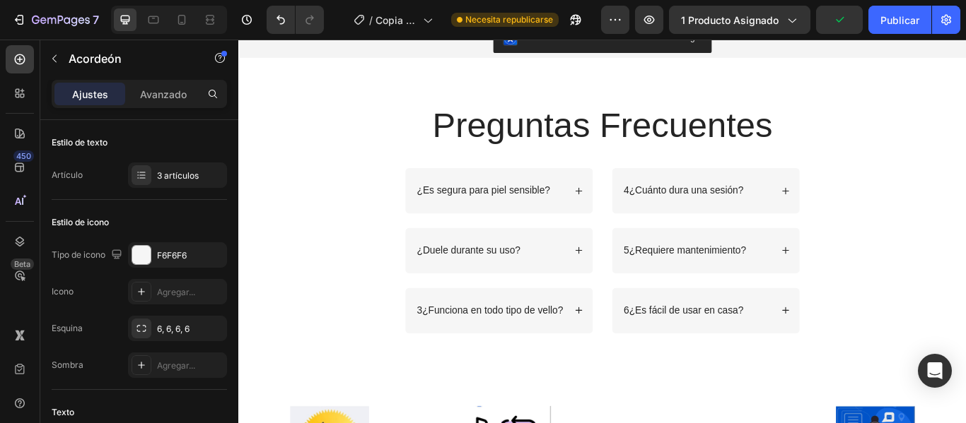
click at [632, 289] on icon at bounding box center [635, 286] width 10 height 10
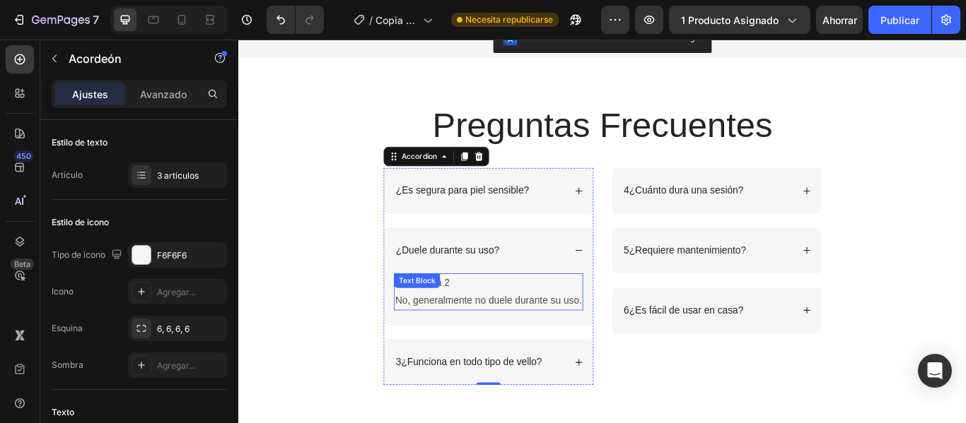
click at [480, 323] on div "Respuesta 2 No, generalmente no duele durante su uso. Text Block" at bounding box center [529, 334] width 221 height 44
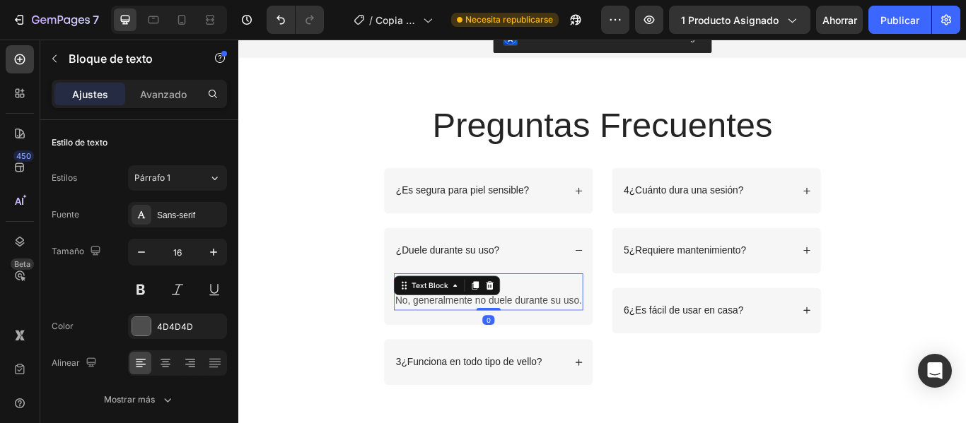
click at [556, 325] on p "Respuesta 2" at bounding box center [530, 324] width 218 height 21
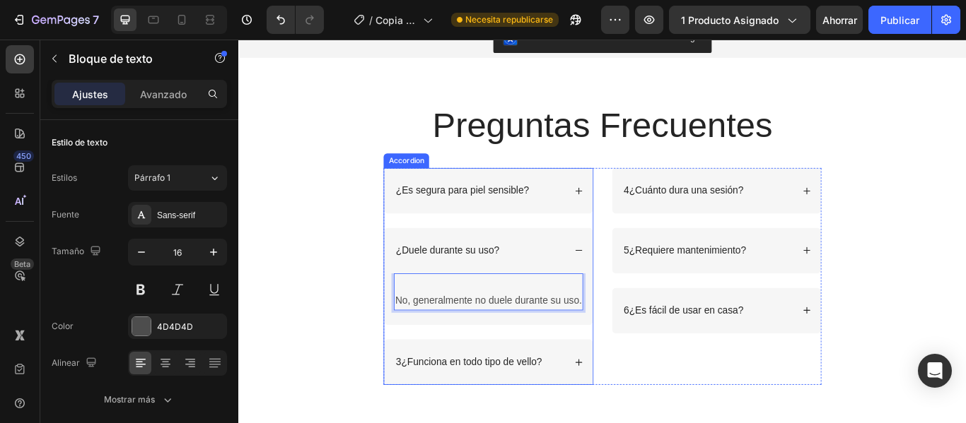
click at [630, 414] on icon at bounding box center [635, 416] width 10 height 10
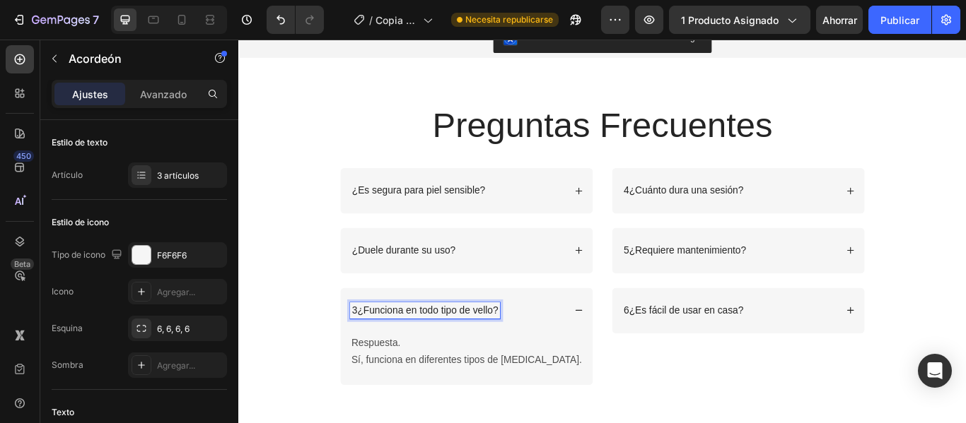
click at [410, 353] on p "3¿Funciona en todo tipo de vello?" at bounding box center [455, 356] width 170 height 15
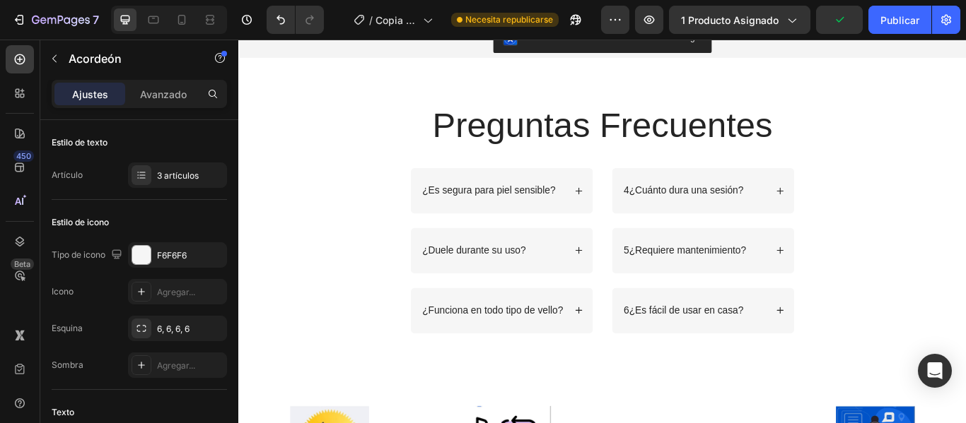
click at [631, 356] on icon at bounding box center [635, 356] width 8 height 8
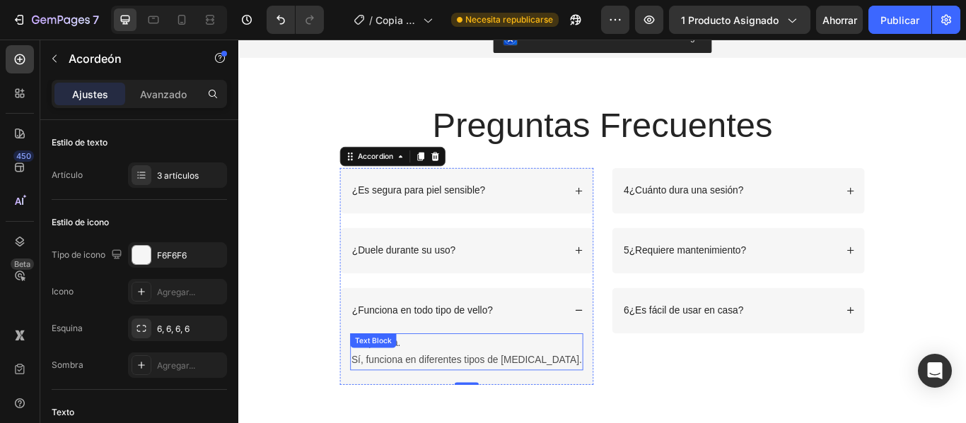
click at [458, 394] on div "Respuesta. Sí, funciona en diferentes tipos de [MEDICAL_DATA]. Text Block" at bounding box center [503, 404] width 271 height 44
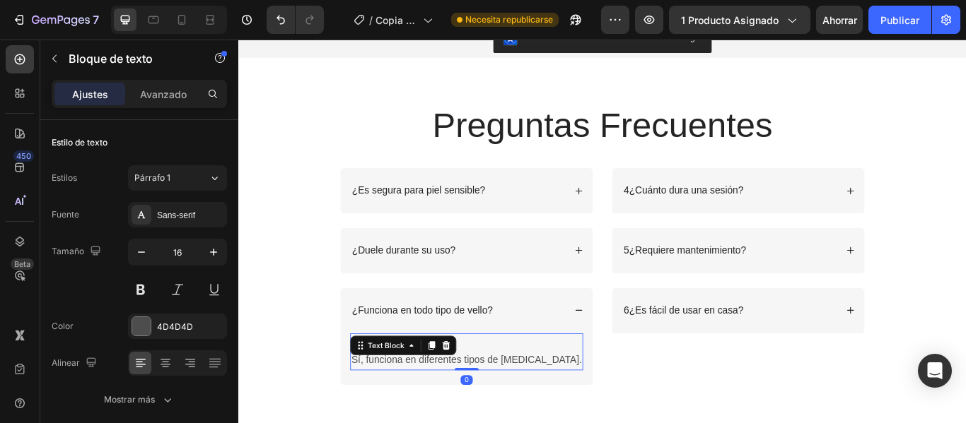
click at [537, 385] on p "Respuesta." at bounding box center [504, 394] width 269 height 21
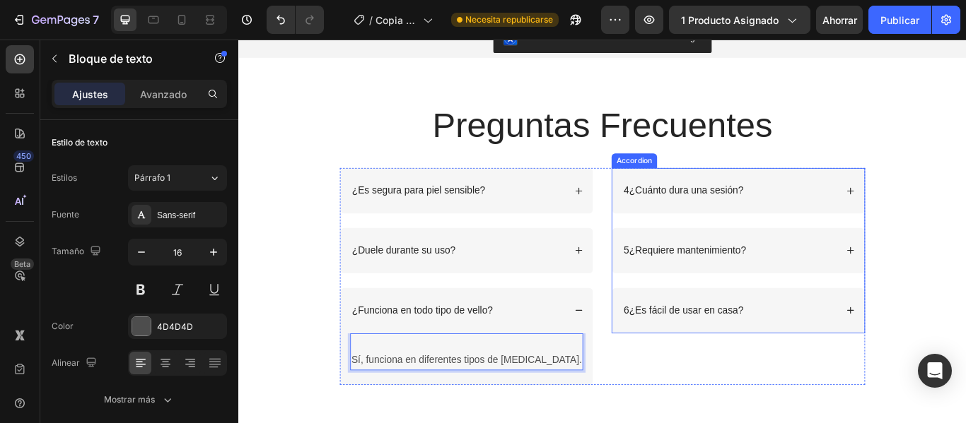
click at [689, 215] on p "4¿Cuánto dura una sesión?" at bounding box center [756, 216] width 139 height 15
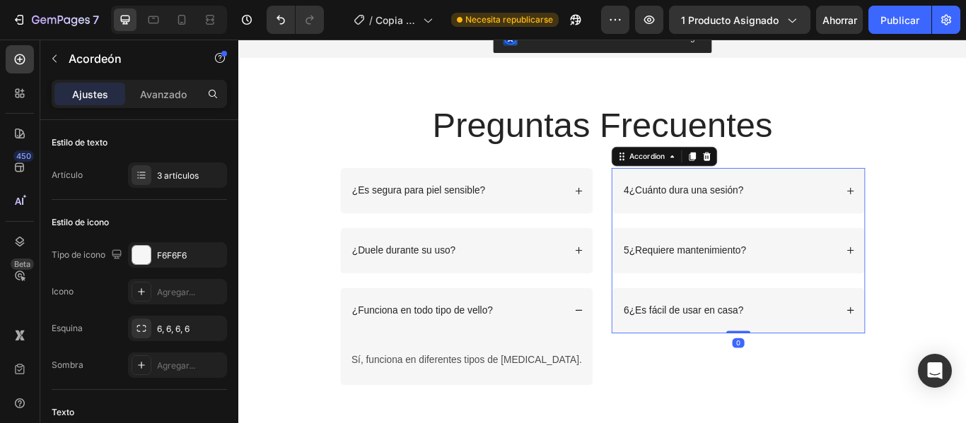
click at [947, 213] on icon at bounding box center [952, 216] width 10 height 10
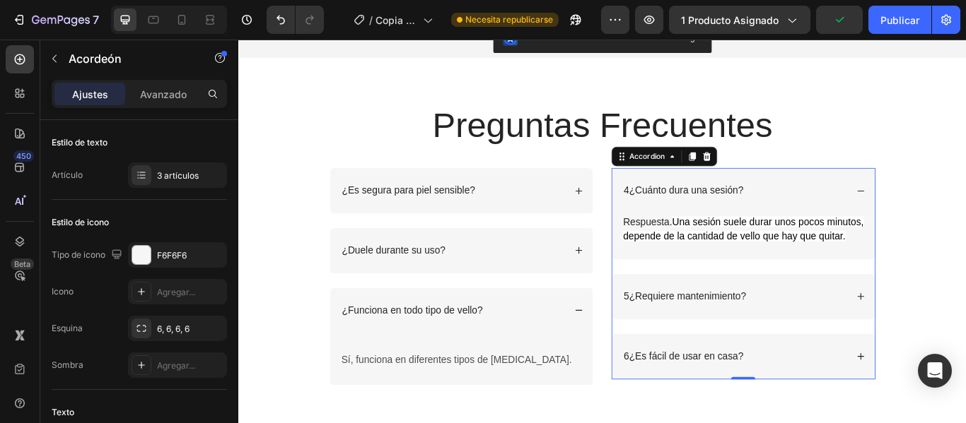
click at [690, 214] on p "4¿Cuánto dura una sesión?" at bounding box center [756, 216] width 139 height 15
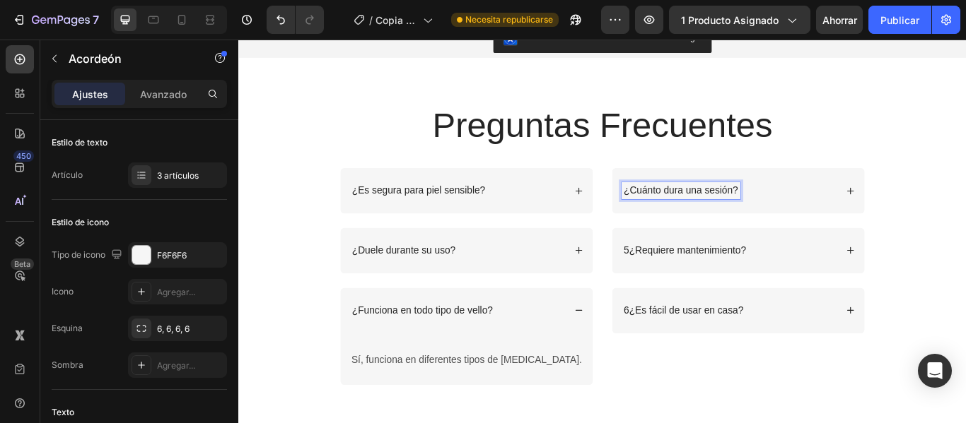
click at [947, 213] on icon at bounding box center [952, 216] width 10 height 10
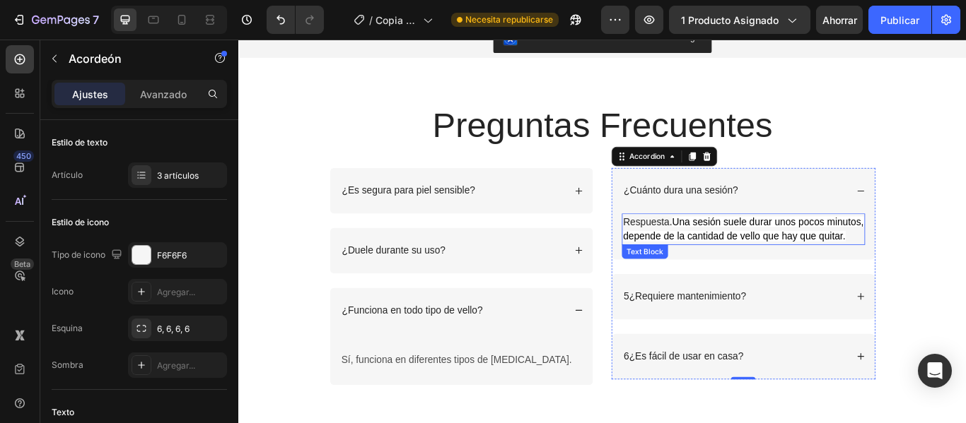
click at [744, 253] on span "Una sesión suele durar unos pocos minutos," at bounding box center [855, 252] width 223 height 12
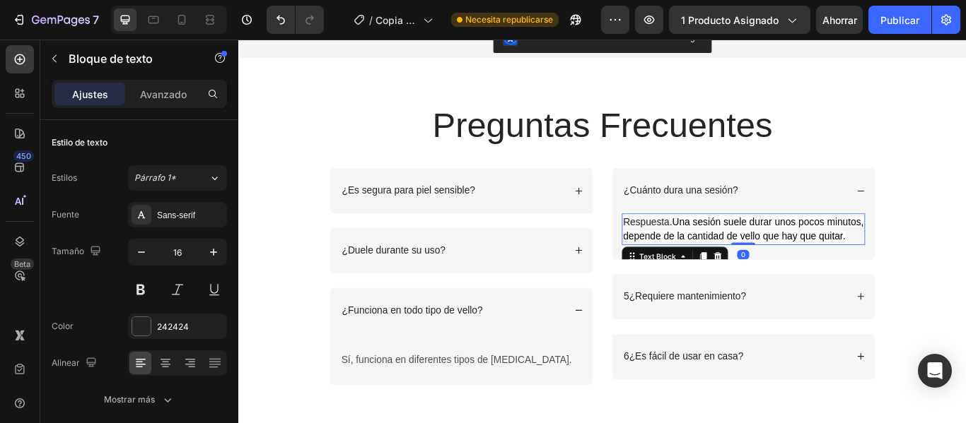
click at [744, 253] on span "Una sesión suele durar unos pocos minutos," at bounding box center [855, 252] width 223 height 12
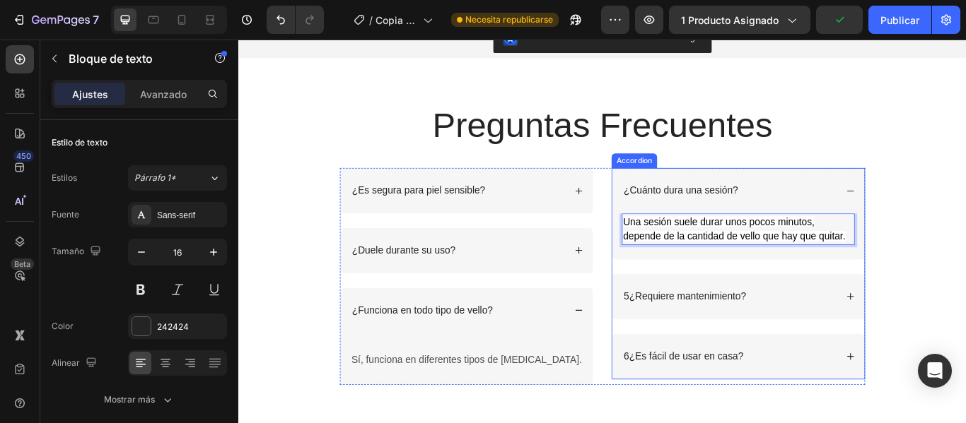
click at [947, 338] on icon at bounding box center [952, 339] width 10 height 10
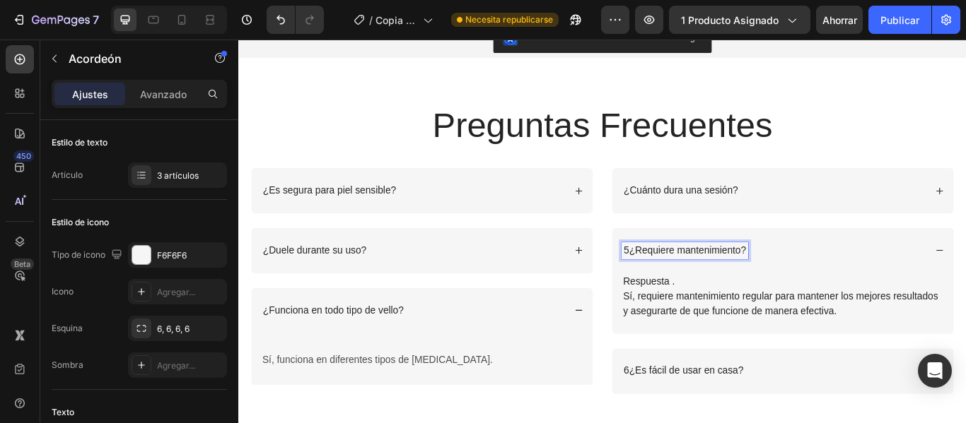
click at [691, 283] on p "5¿Requiere mantenimiento?" at bounding box center [758, 286] width 143 height 15
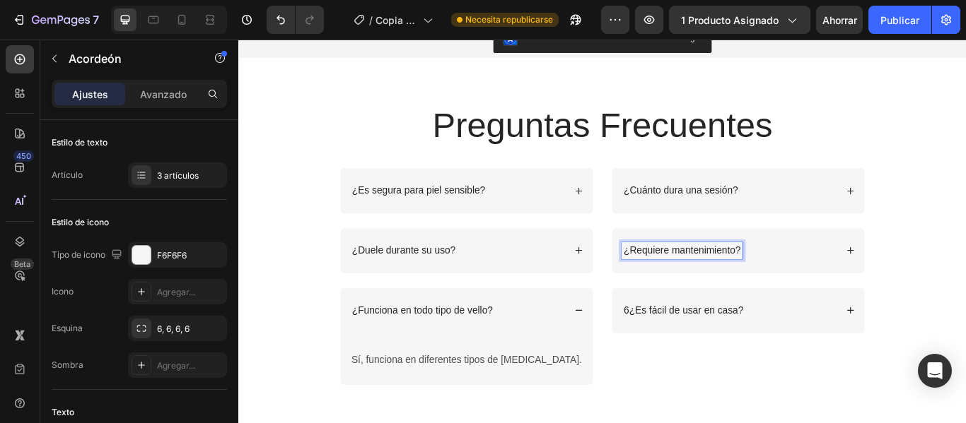
click at [947, 283] on icon at bounding box center [952, 286] width 10 height 10
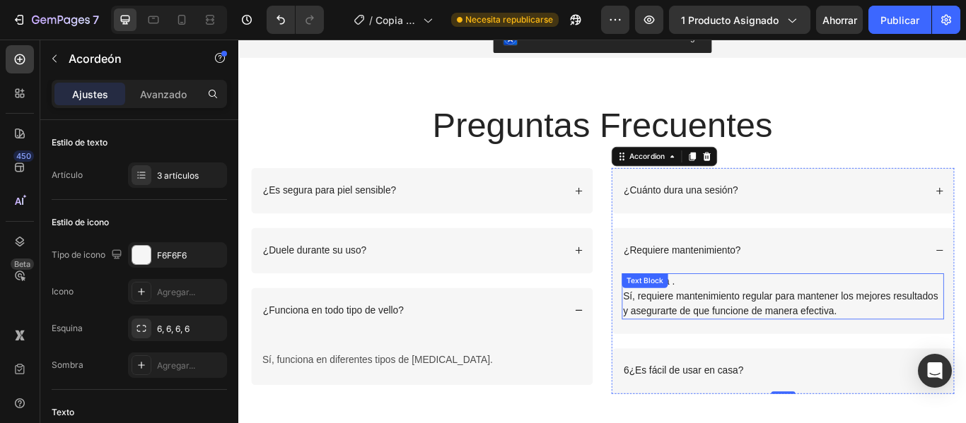
click at [737, 324] on div "Respuesta . Sí, requiere mantenimiento regular para mantener los mejores result…" at bounding box center [872, 339] width 375 height 54
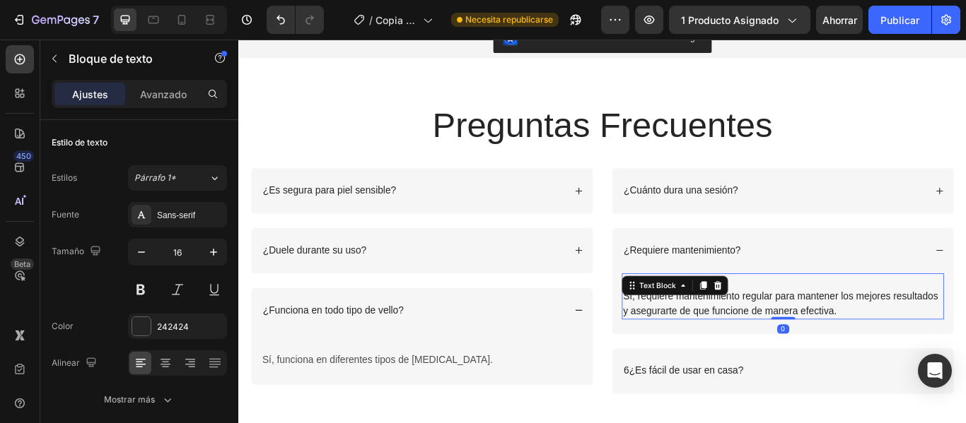
click at [814, 320] on p "Respuesta ." at bounding box center [872, 322] width 373 height 17
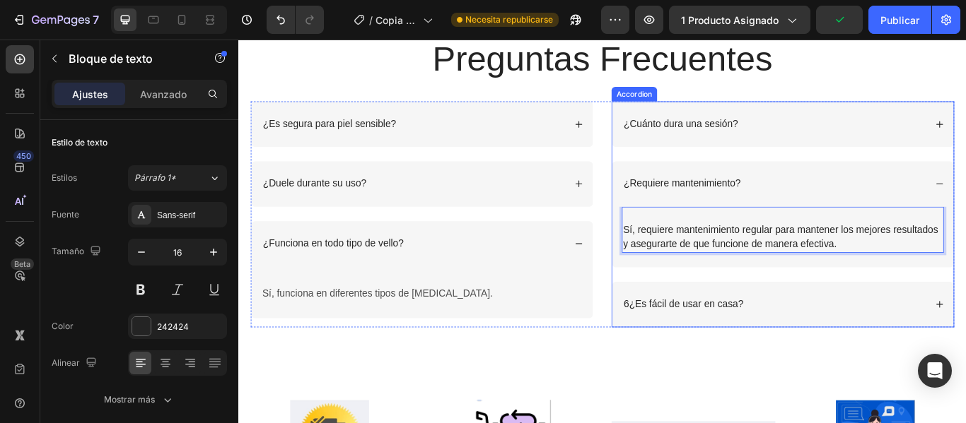
scroll to position [2545, 0]
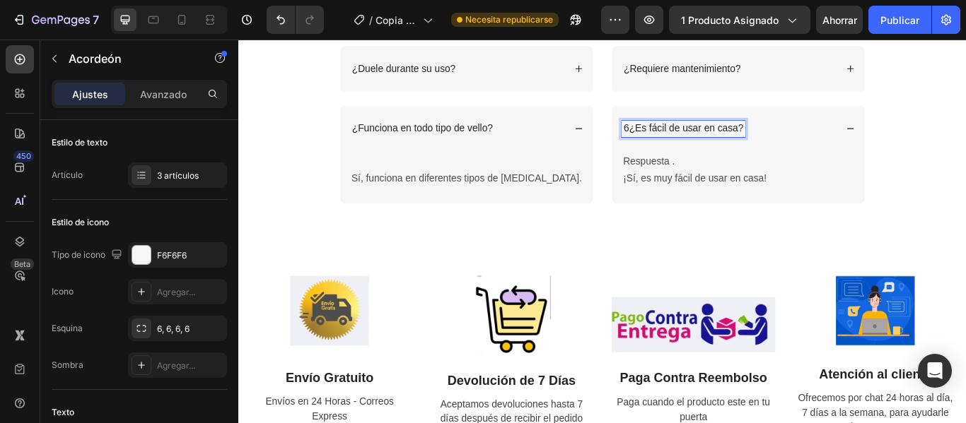
click at [690, 143] on p "6¿Es fácil de usar en casa?" at bounding box center [756, 143] width 139 height 15
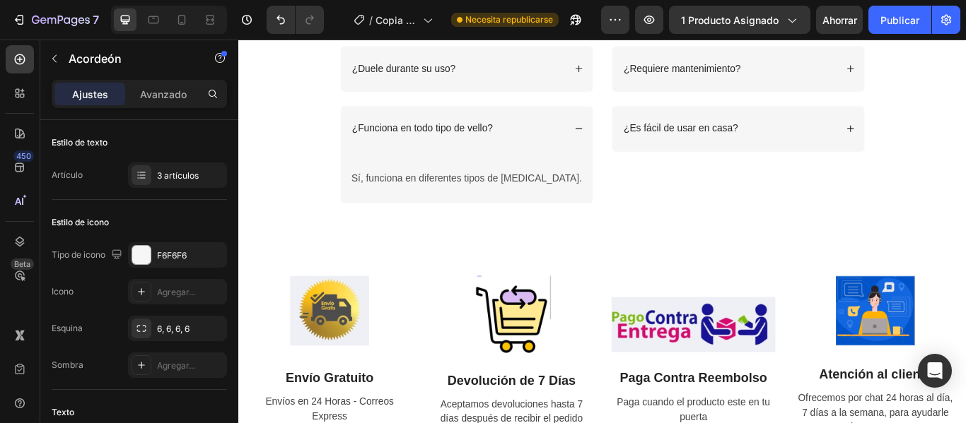
click at [947, 146] on icon at bounding box center [952, 144] width 10 height 10
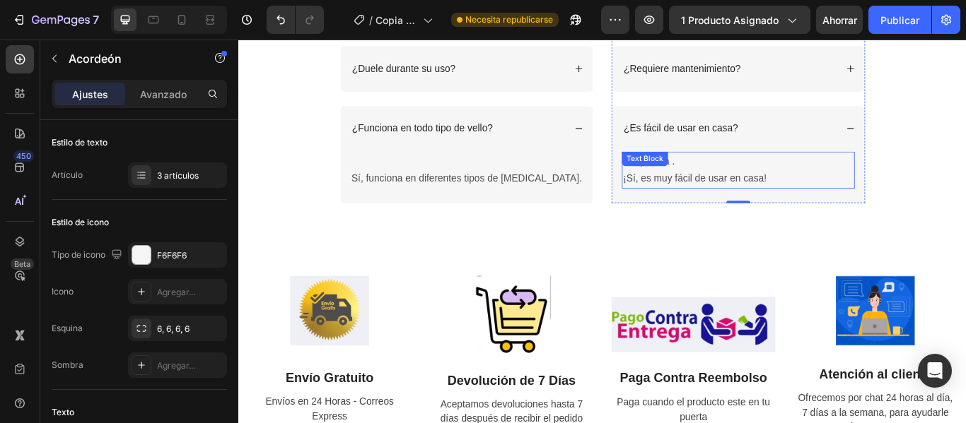
click at [737, 177] on div "Respuesta . ¡Sí, es muy fácil de usar en casa! Text Block" at bounding box center [820, 192] width 271 height 44
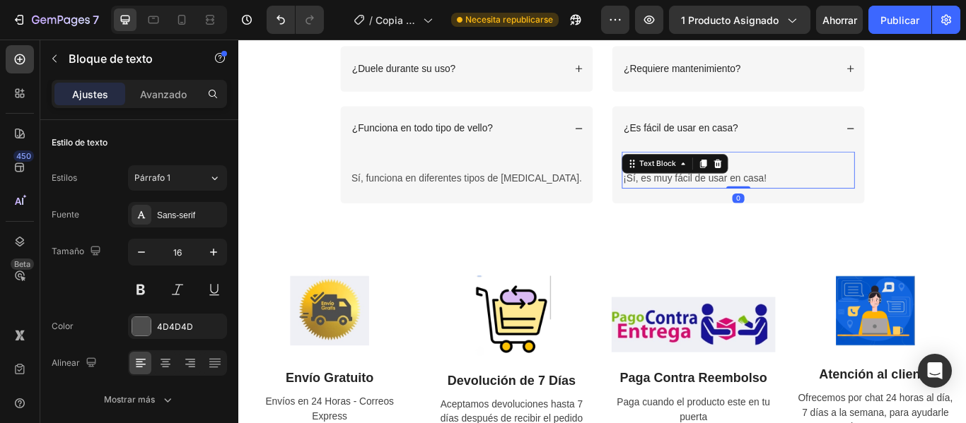
click at [823, 181] on p "Respuesta ." at bounding box center [820, 182] width 269 height 21
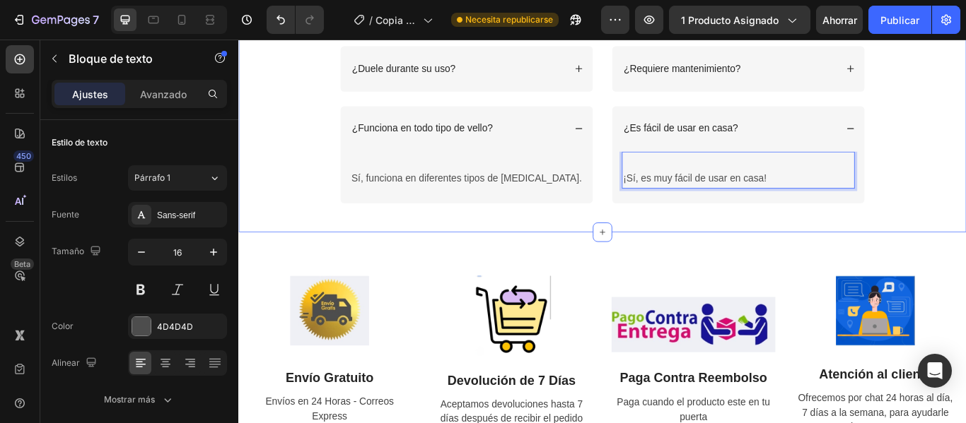
click at [965, 186] on div "Preguntas Frecuentes Heading Row ¿Es segura para piel sensible? ¿Duele durante …" at bounding box center [662, 65] width 820 height 331
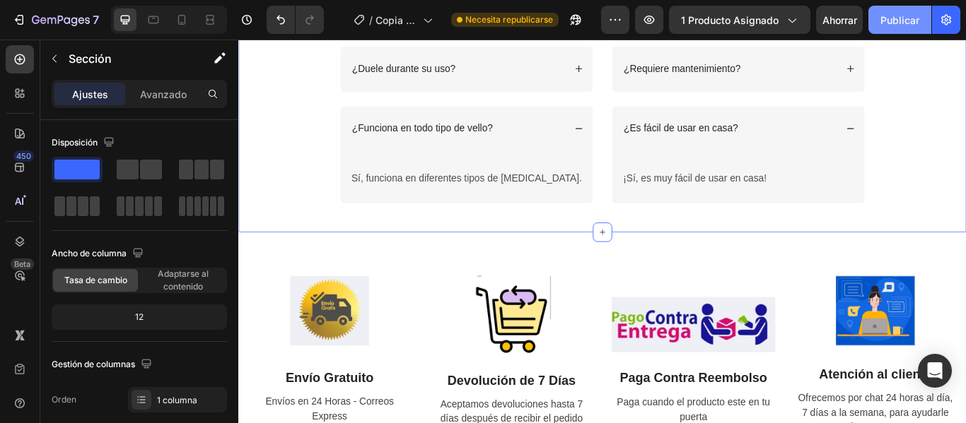
click at [895, 22] on font "Publicar" at bounding box center [899, 20] width 39 height 12
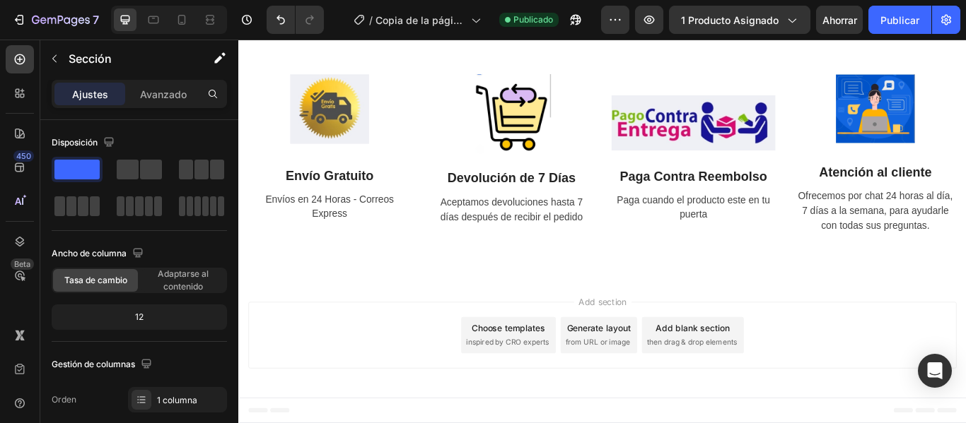
scroll to position [2307, 0]
